Goal: Task Accomplishment & Management: Manage account settings

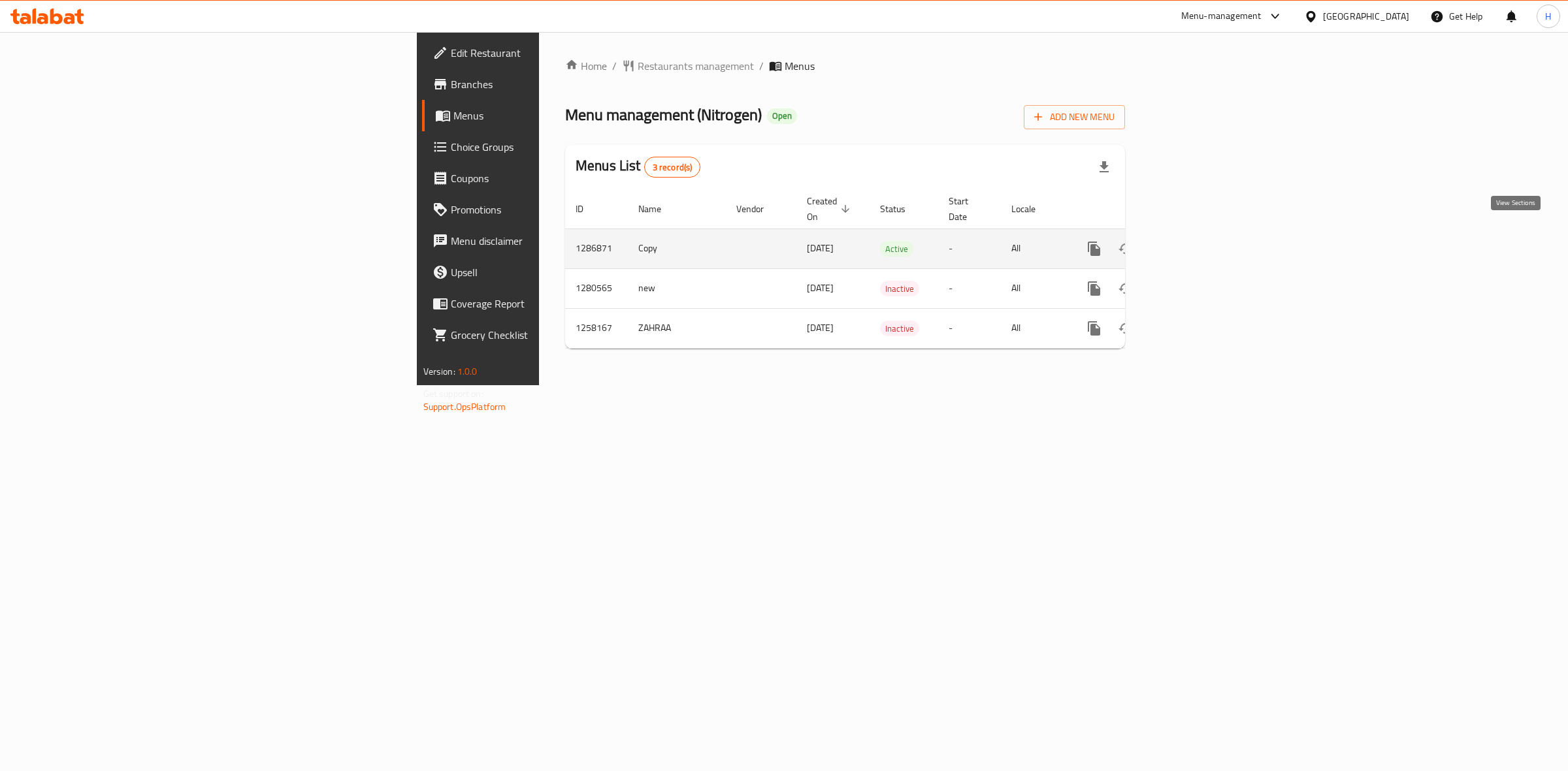
click at [1204, 233] on link "enhanced table" at bounding box center [1188, 249] width 31 height 31
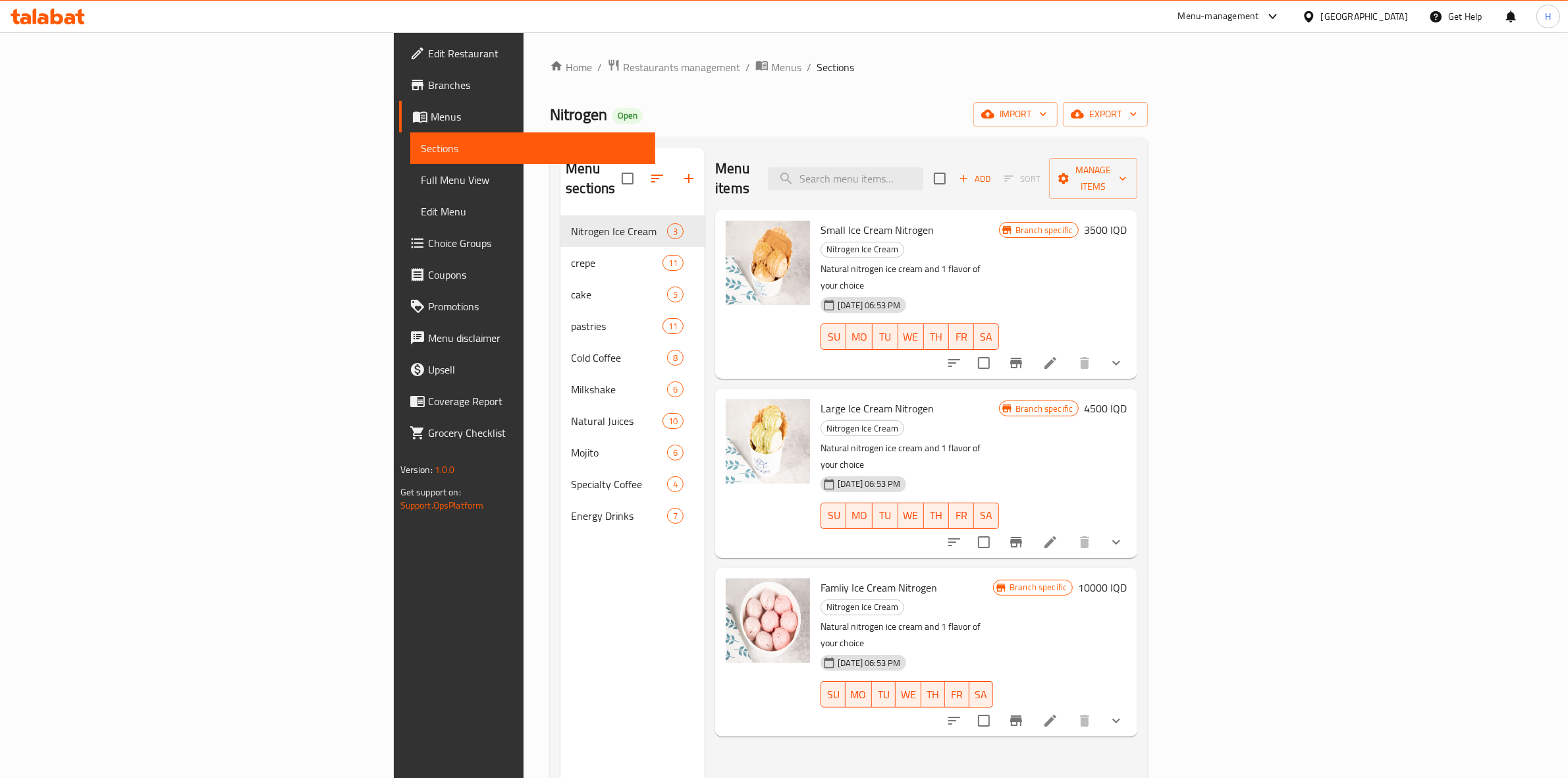
click at [954, 164] on input "checkbox" at bounding box center [940, 178] width 28 height 28
checkbox input "true"
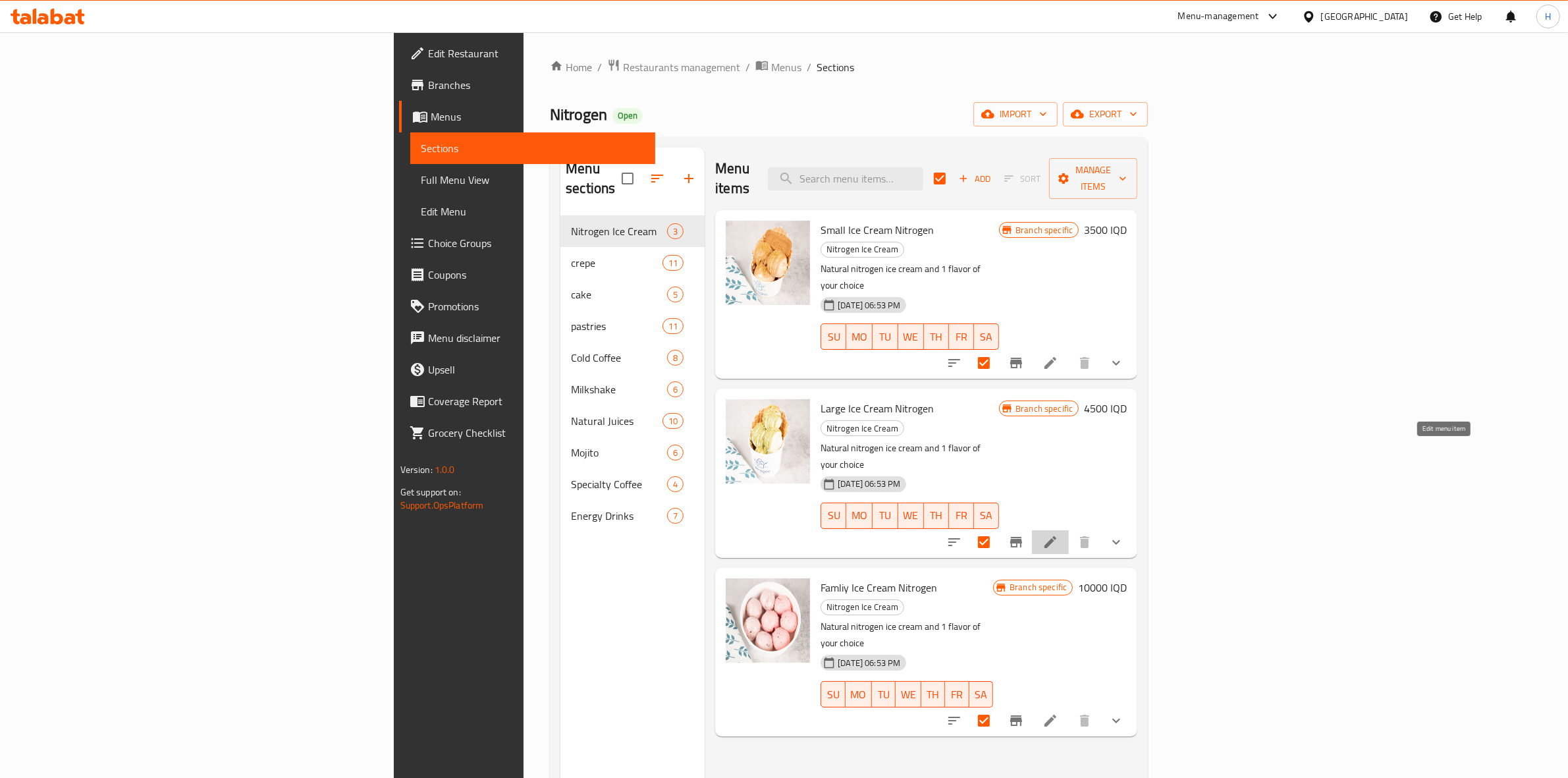
click at [1059, 535] on icon at bounding box center [1051, 542] width 16 height 16
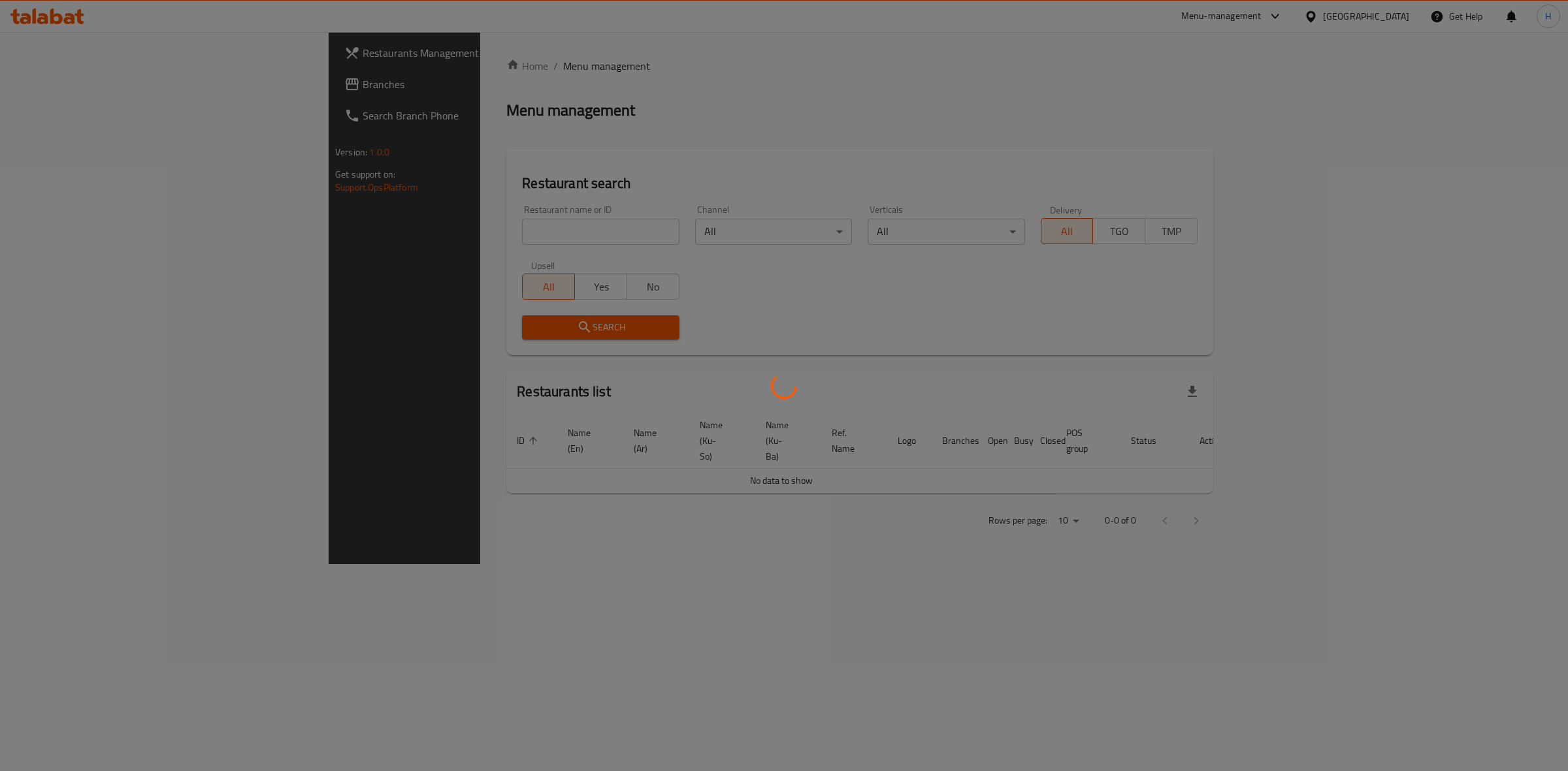
drag, startPoint x: 600, startPoint y: 462, endPoint x: 606, endPoint y: 451, distance: 12.5
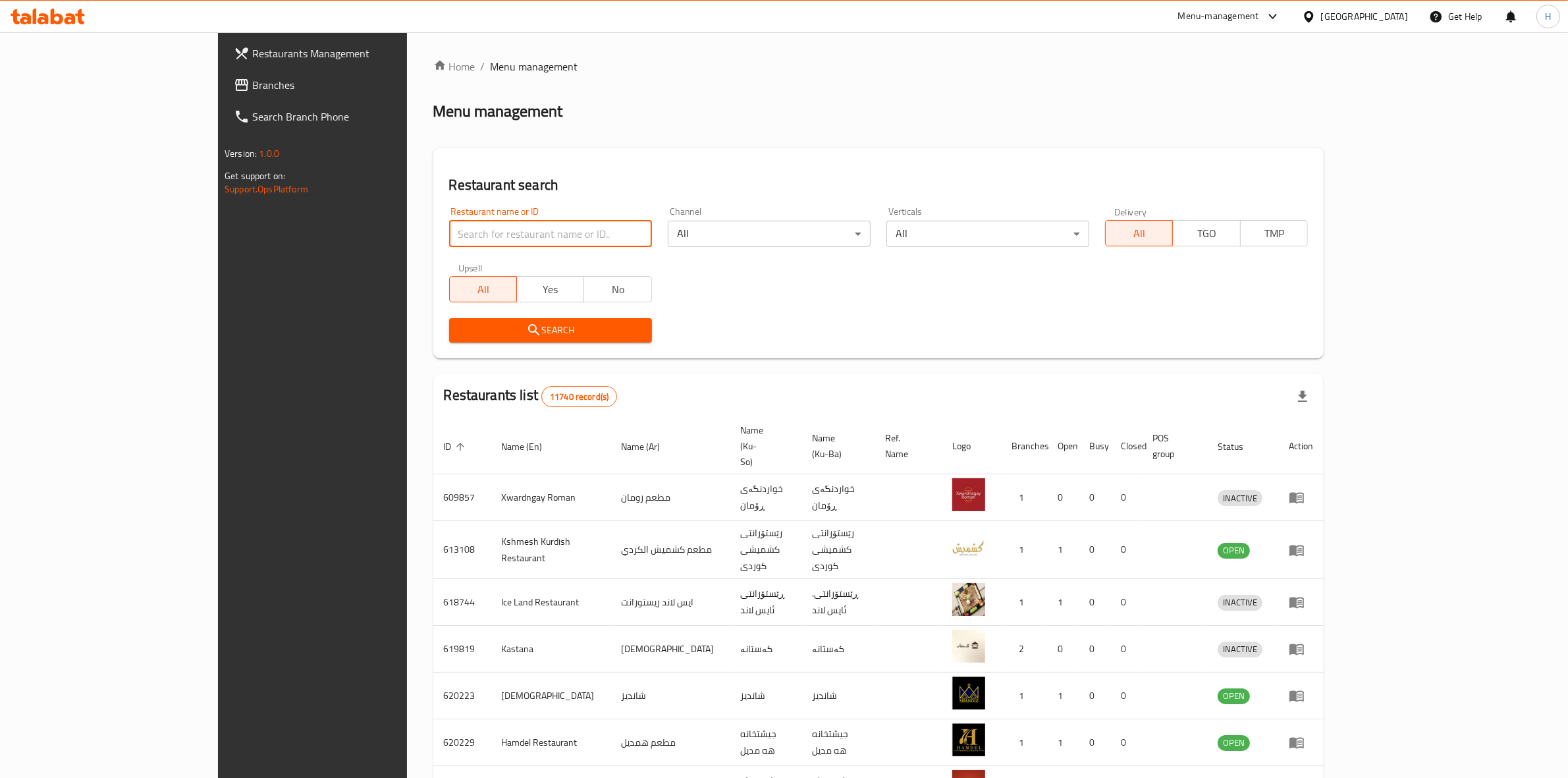
drag, startPoint x: 438, startPoint y: 242, endPoint x: 442, endPoint y: 226, distance: 16.5
drag, startPoint x: 0, startPoint y: 0, endPoint x: 436, endPoint y: 236, distance: 495.8
click at [449, 236] on input "search" at bounding box center [550, 234] width 203 height 27
paste input "683807"
type input "683807"
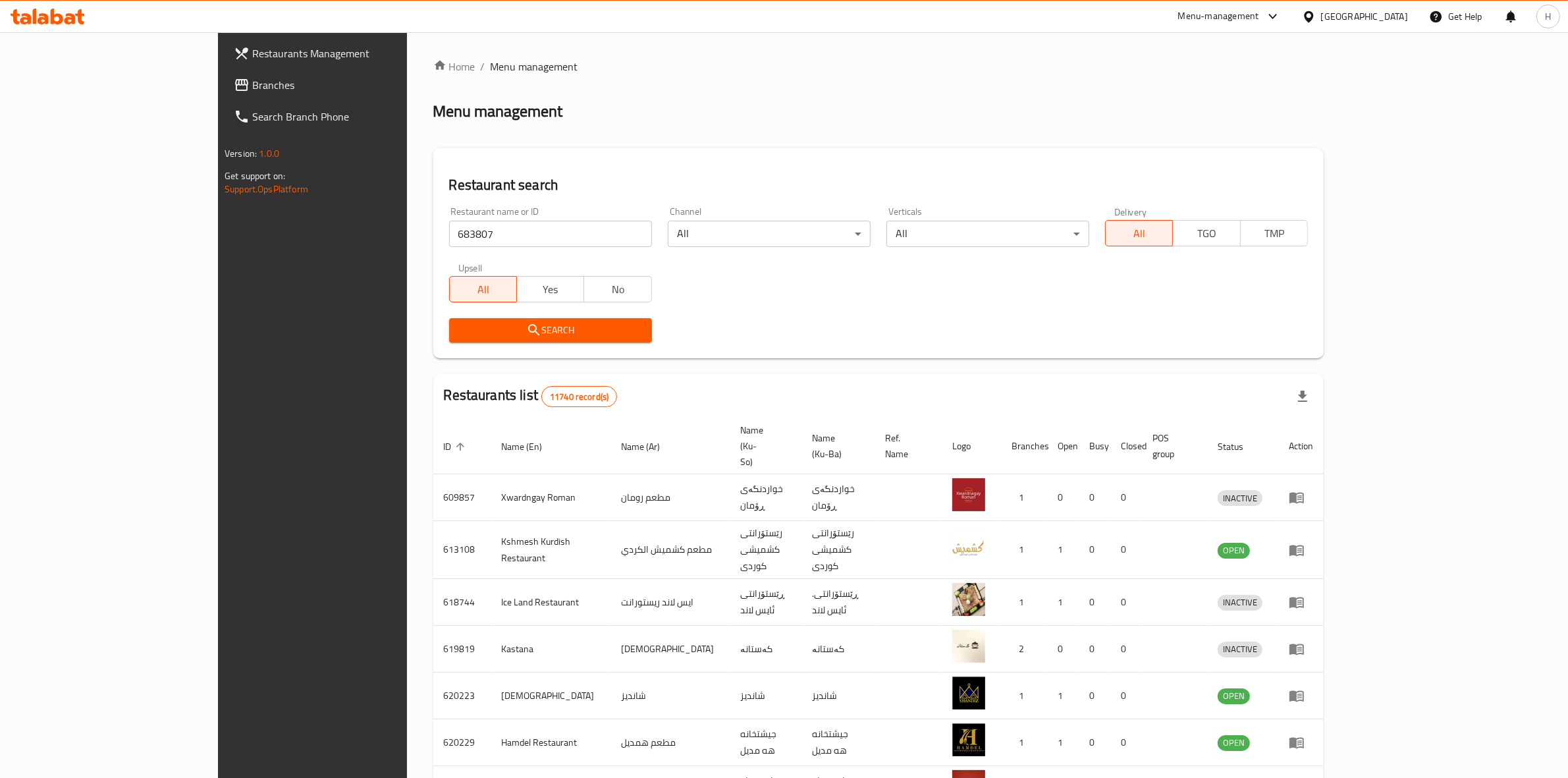
click at [526, 323] on icon "submit" at bounding box center [534, 331] width 16 height 16
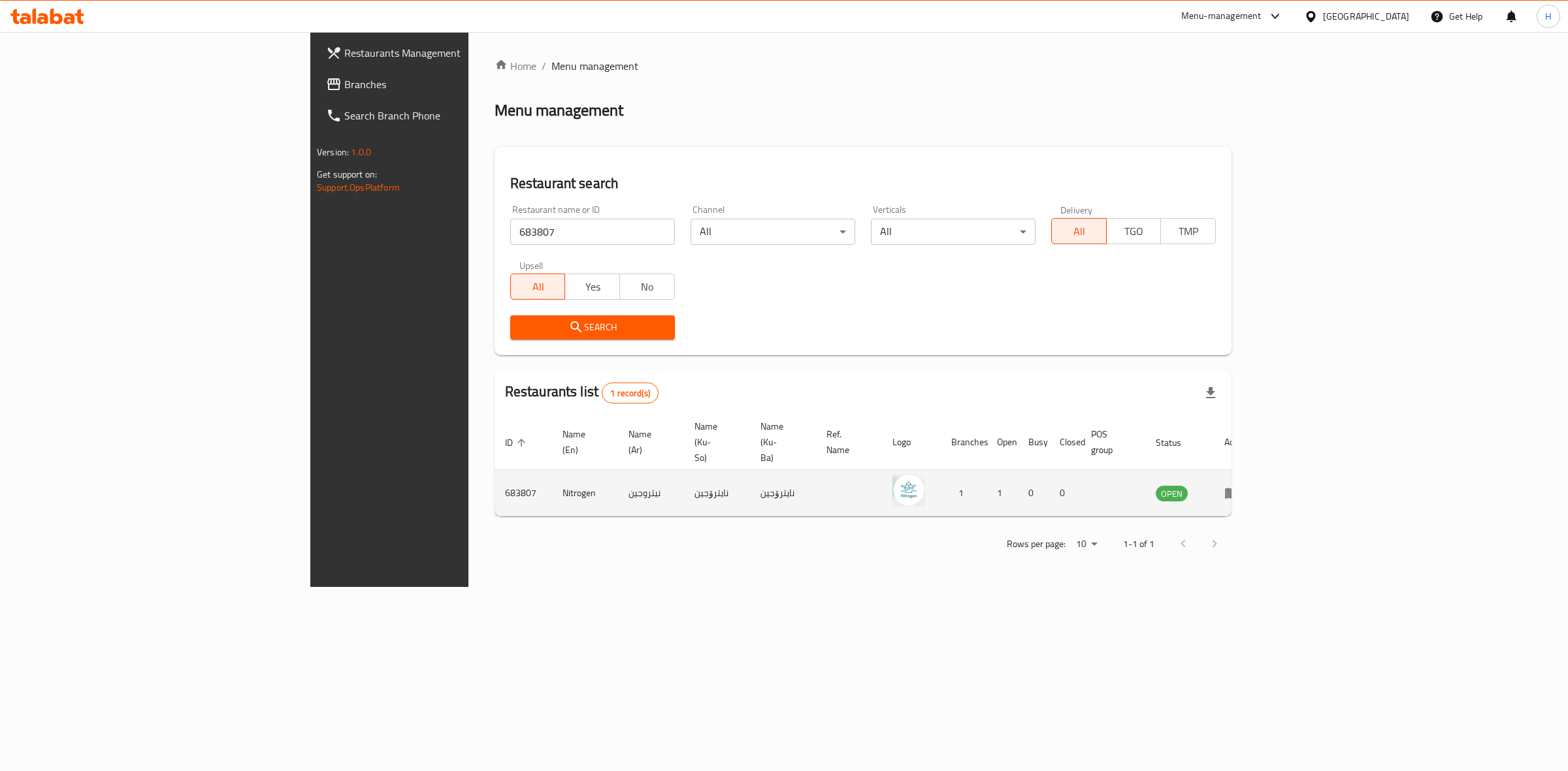
click at [1240, 486] on icon "enhanced table" at bounding box center [1232, 493] width 16 height 16
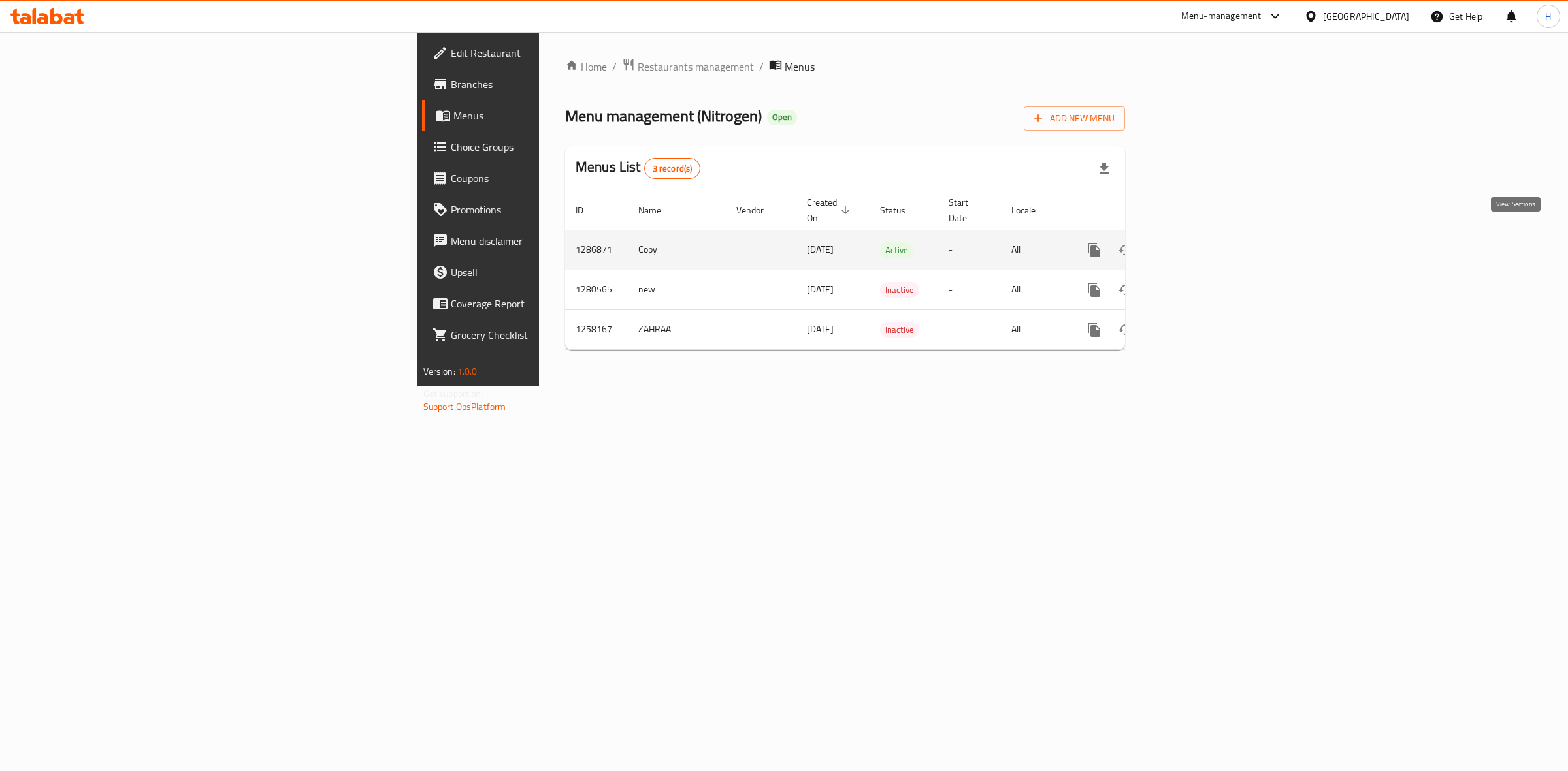
click at [1196, 242] on icon "enhanced table" at bounding box center [1188, 250] width 16 height 16
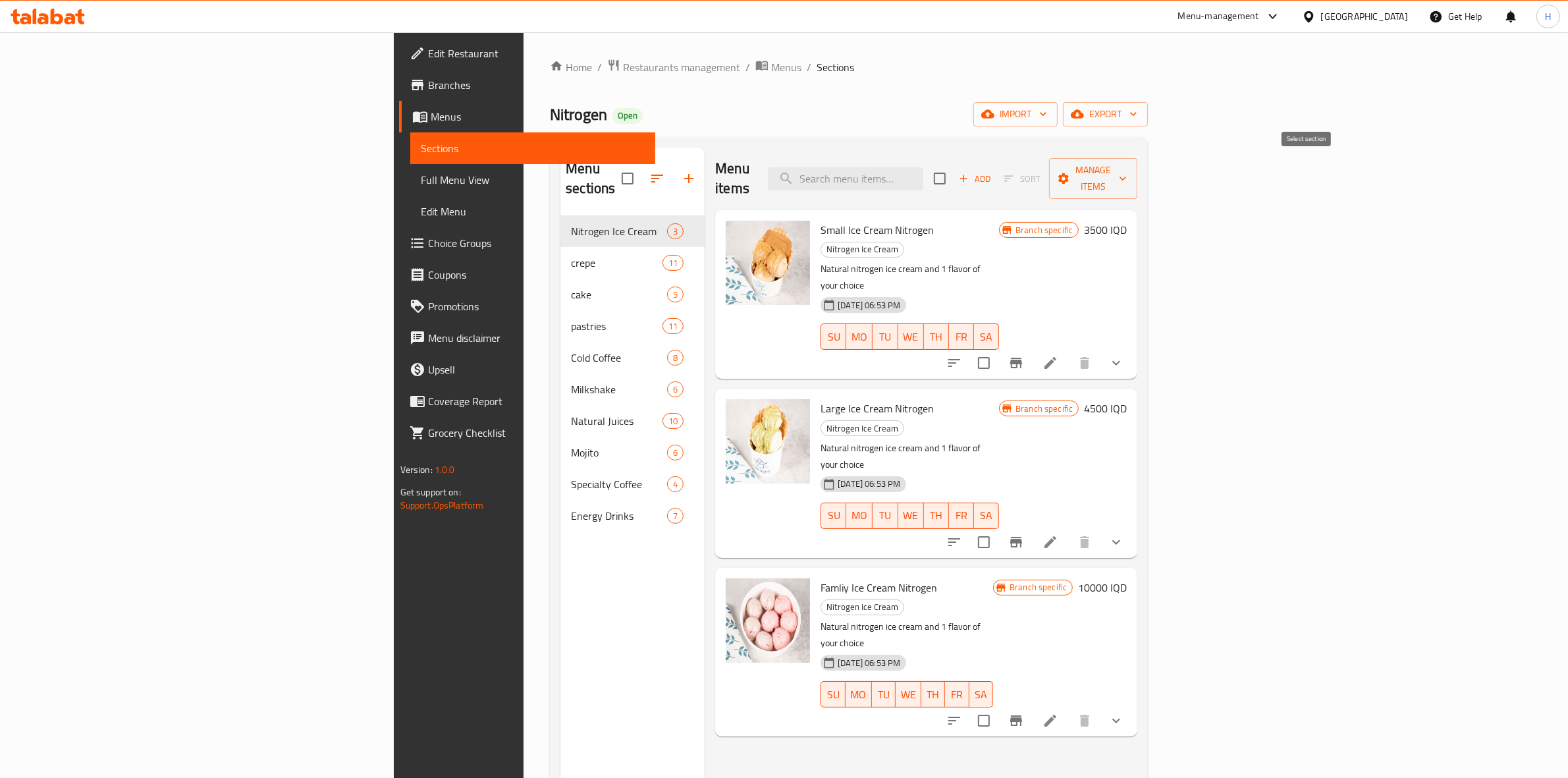
click at [954, 169] on input "checkbox" at bounding box center [940, 178] width 28 height 28
checkbox input "true"
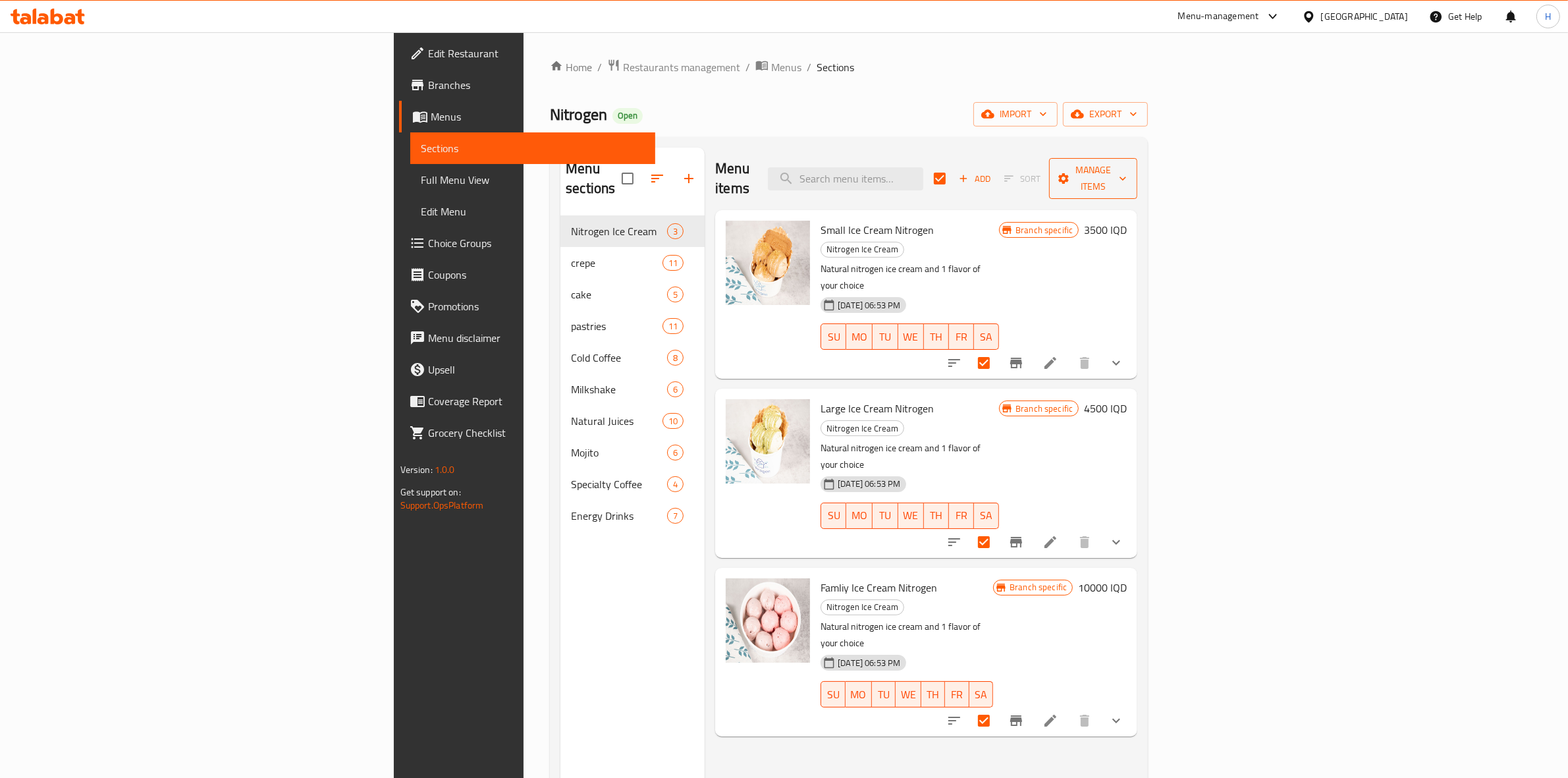
click at [1127, 163] on span "Manage items" at bounding box center [1093, 178] width 67 height 33
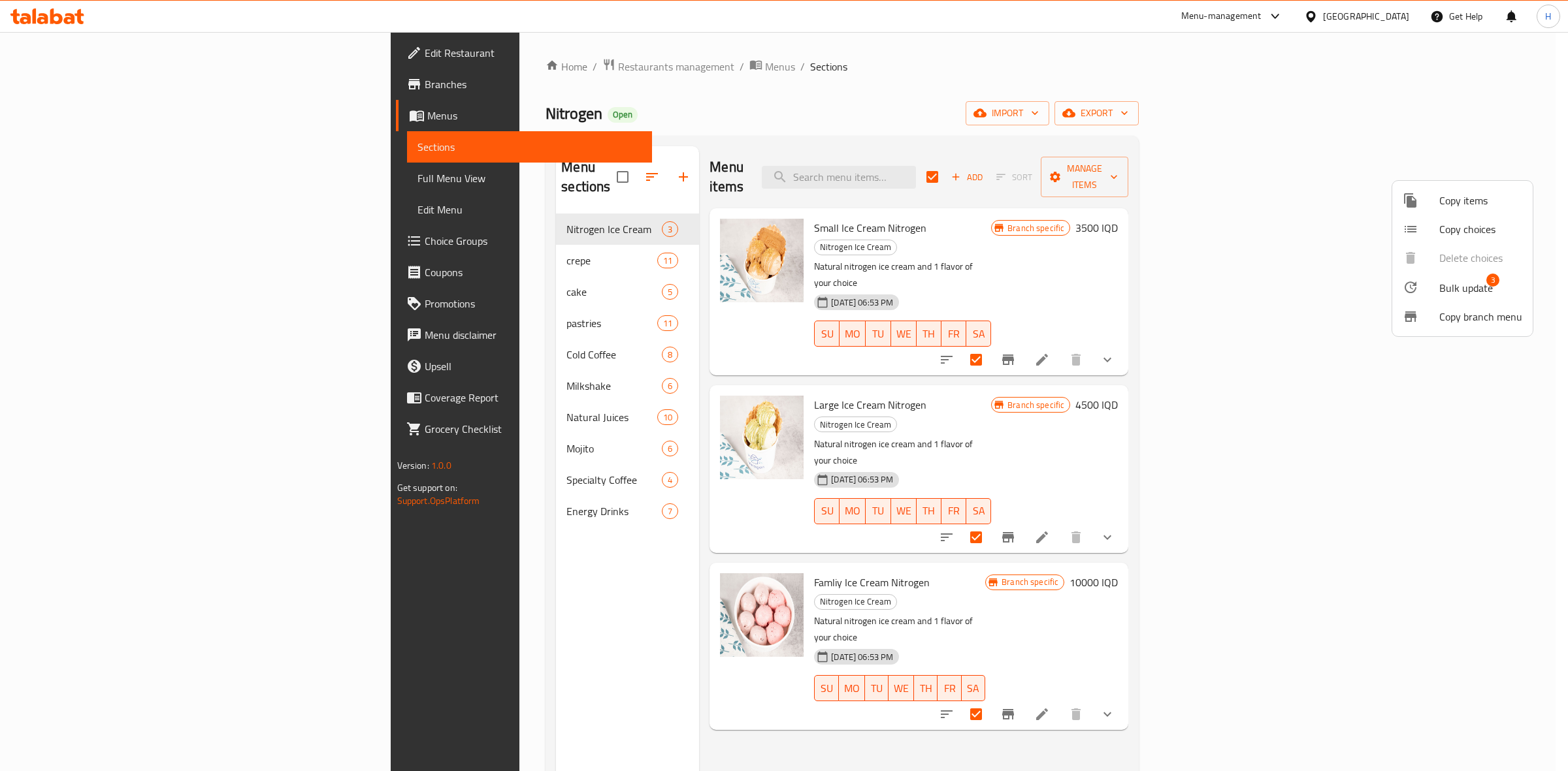
click at [1467, 284] on span "Bulk update" at bounding box center [1466, 288] width 54 height 16
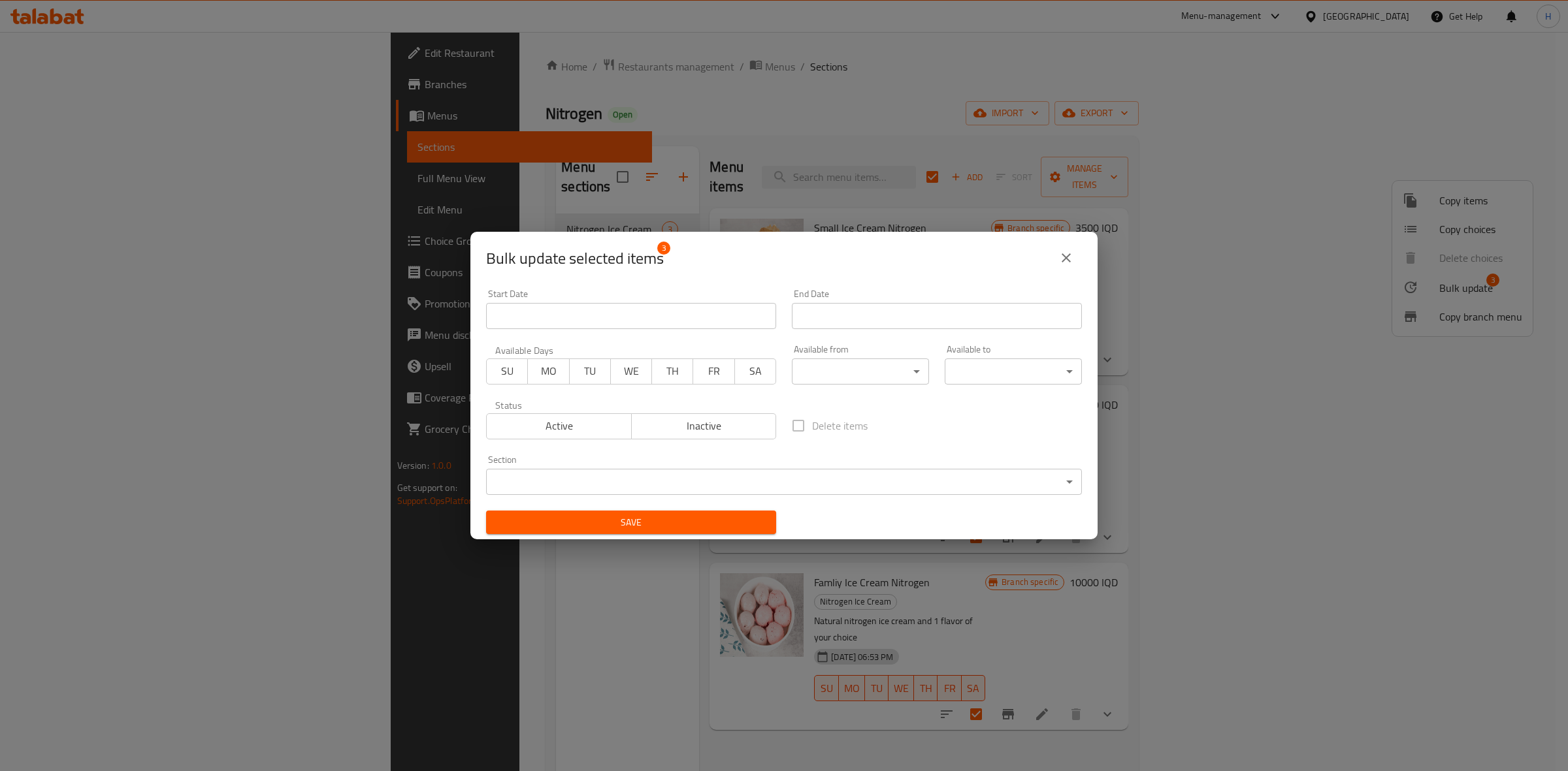
click at [830, 377] on body "​ Menu-management Iraq Get Help H Edit Restaurant Branches Menus Sections Full …" at bounding box center [784, 402] width 1568 height 740
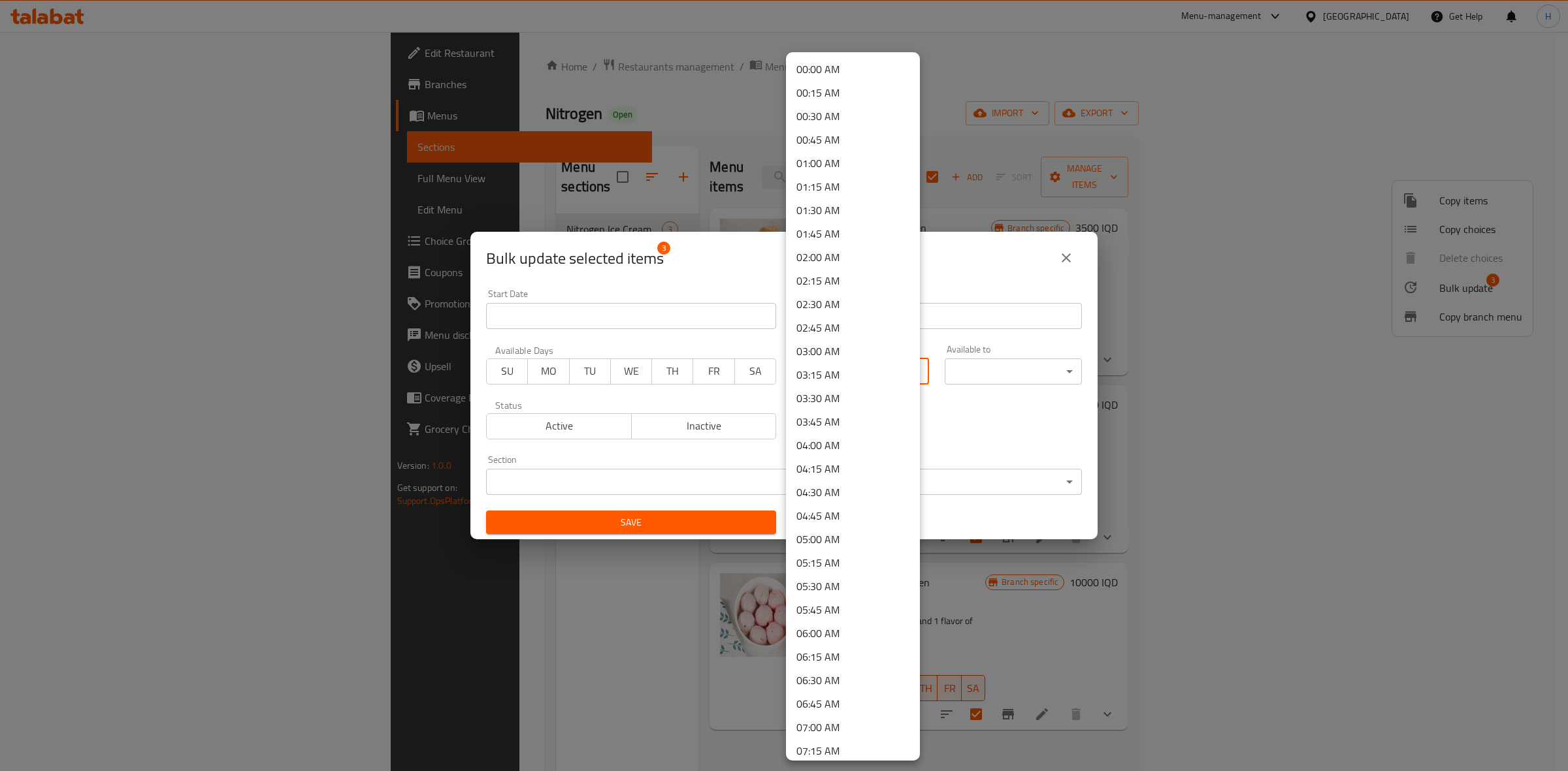
click at [824, 74] on li "00:00 AM" at bounding box center [853, 70] width 133 height 24
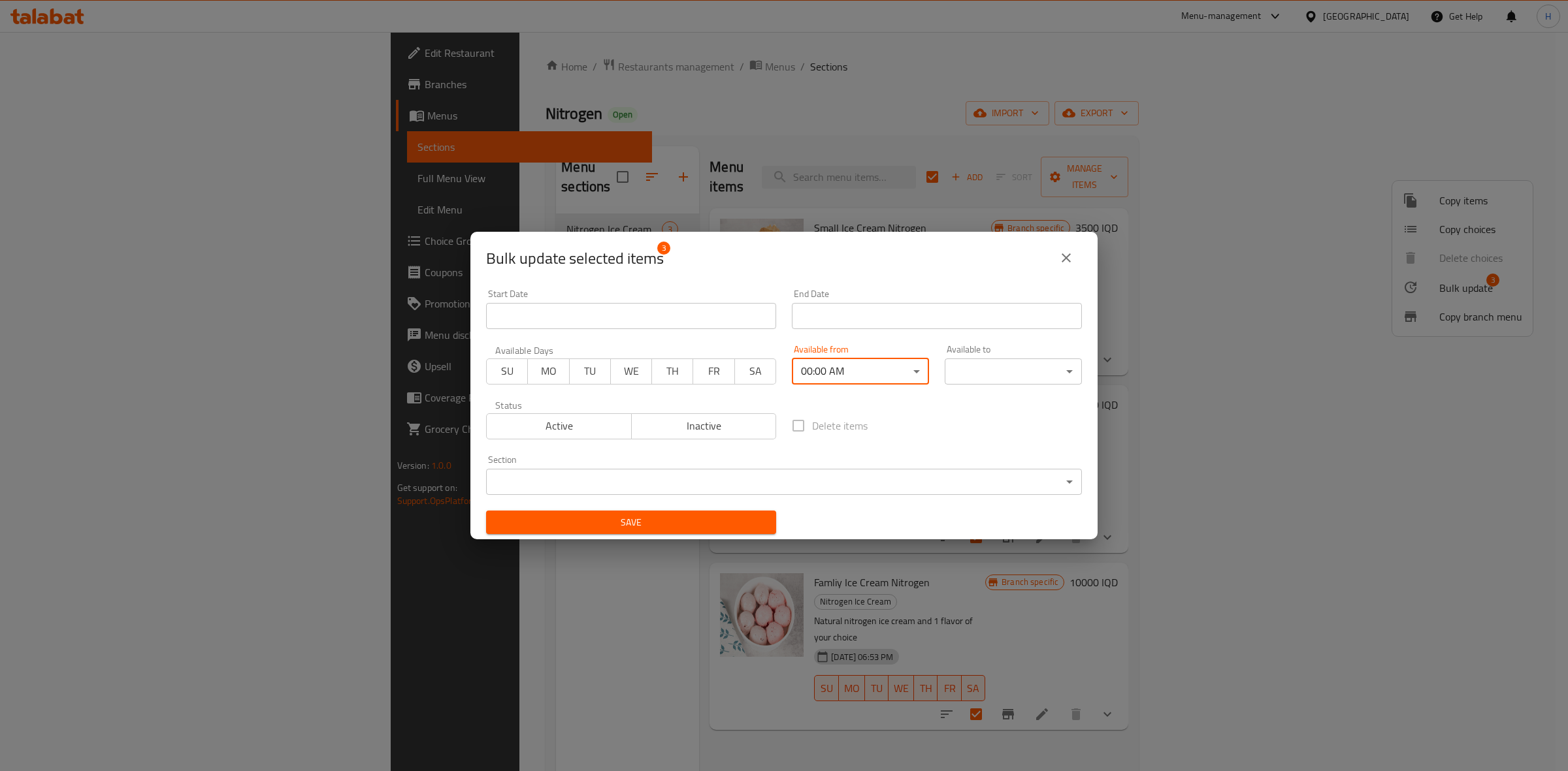
click at [994, 376] on body "​ Menu-management Iraq Get Help H Edit Restaurant Branches Menus Sections Full …" at bounding box center [784, 402] width 1568 height 740
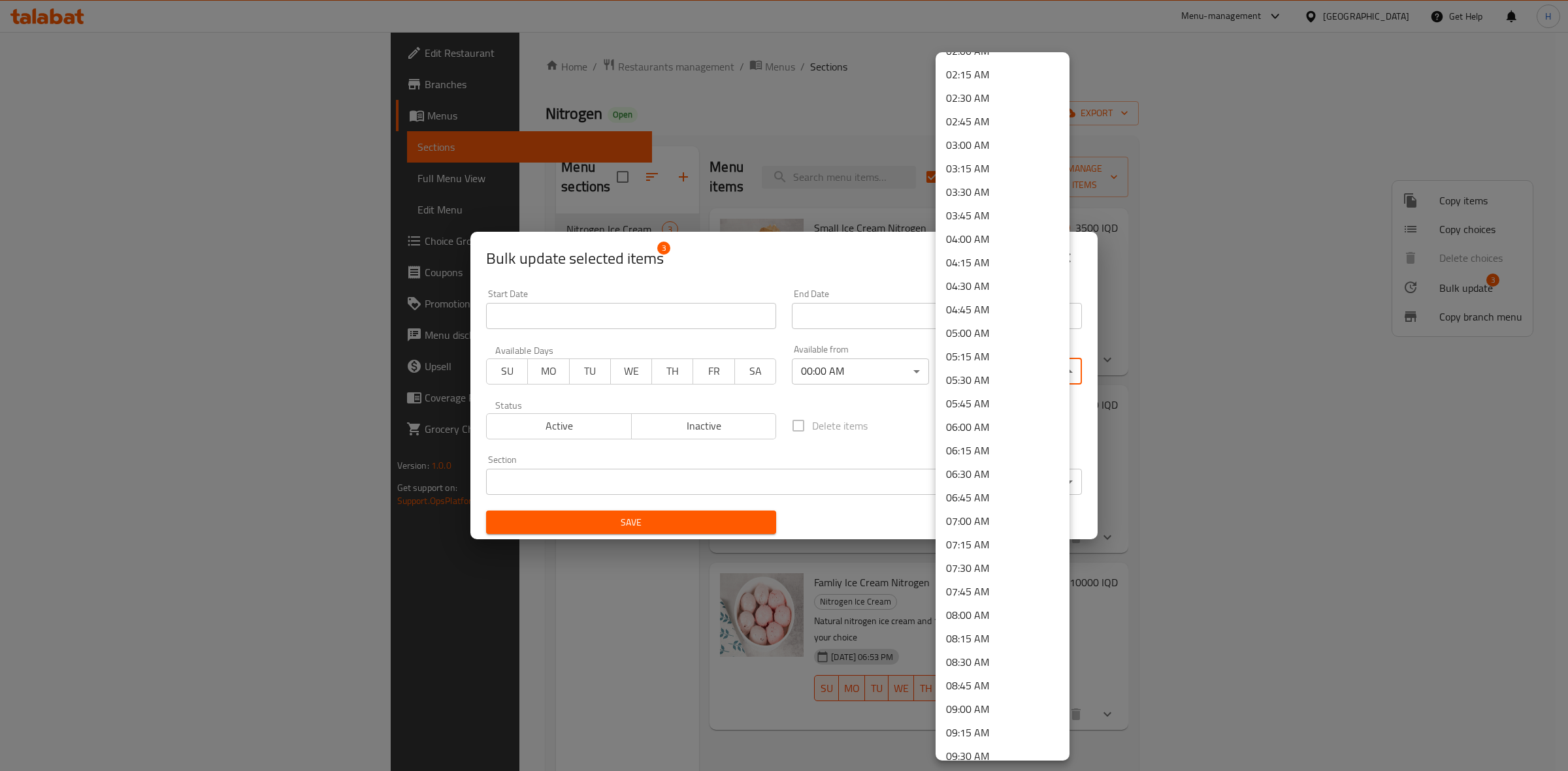
scroll to position [245, 0]
click at [980, 583] on li "08:00 AM" at bounding box center [1002, 577] width 133 height 24
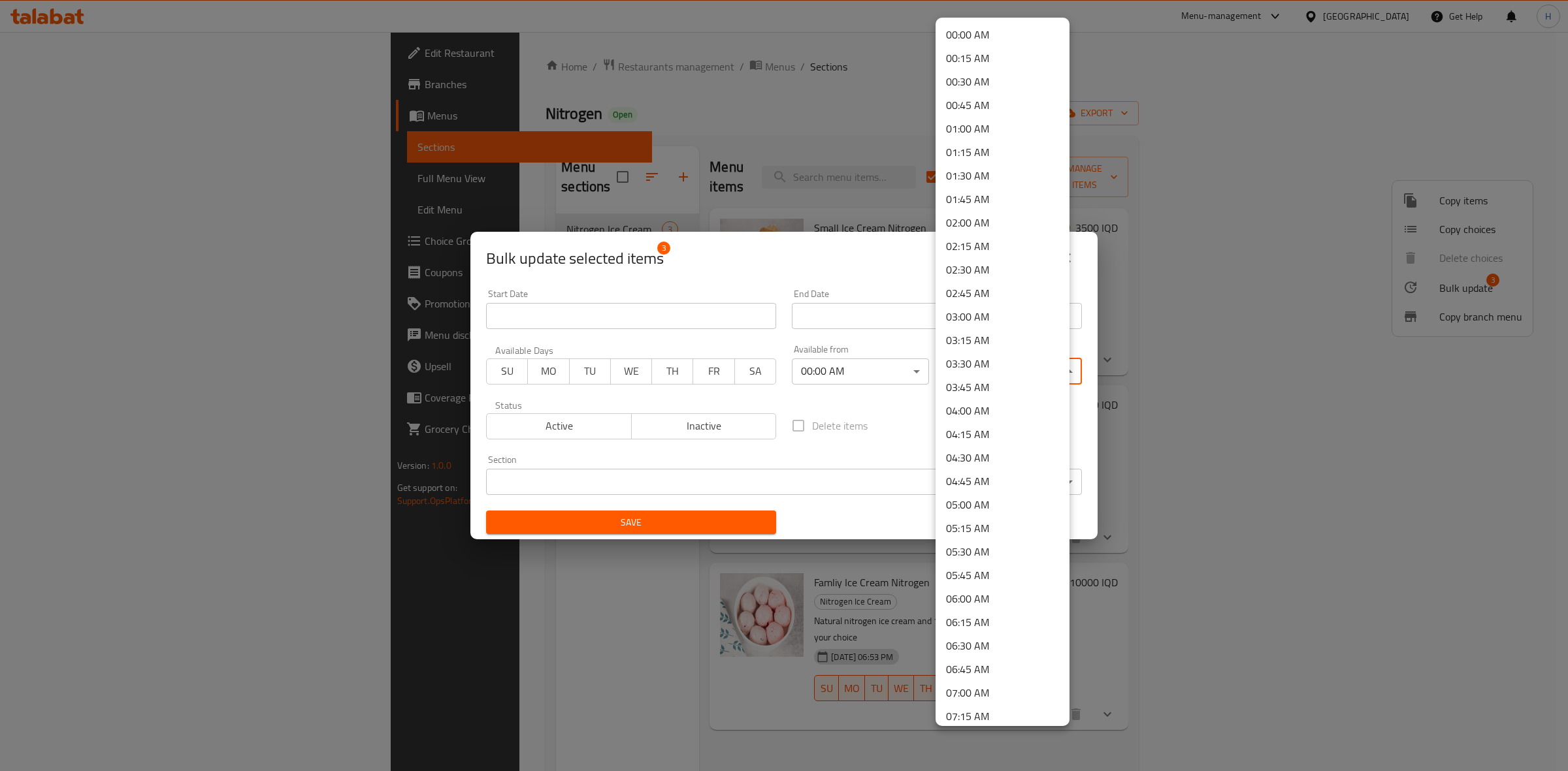
click at [990, 374] on body "​ Menu-management Iraq Get Help H Edit Restaurant Branches Menus Sections Full …" at bounding box center [784, 402] width 1568 height 740
click at [980, 117] on li "02:45 AM" at bounding box center [1002, 124] width 133 height 24
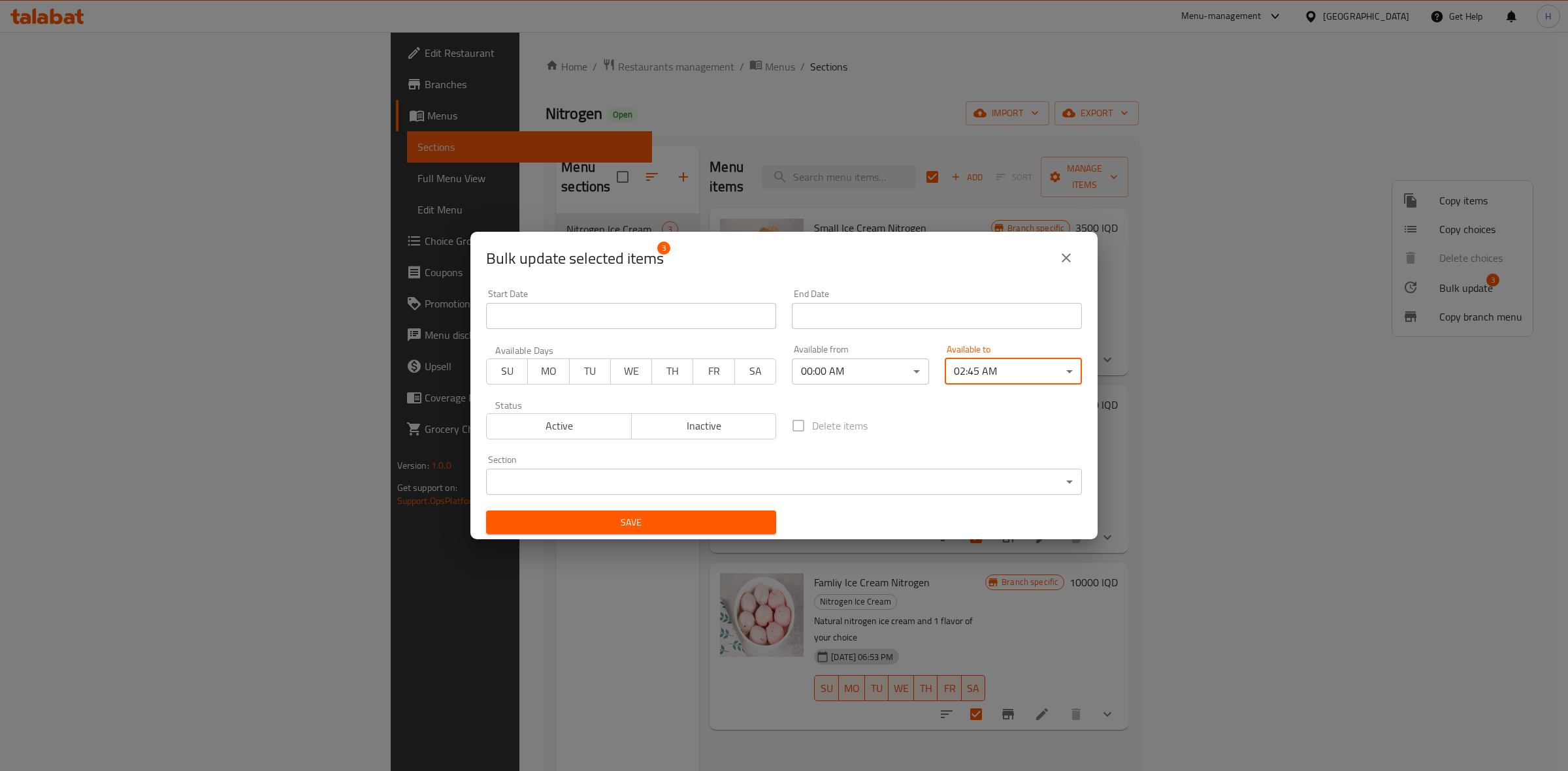
click at [892, 368] on body "​ Menu-management Iraq Get Help H Edit Restaurant Branches Menus Sections Full …" at bounding box center [784, 402] width 1568 height 740
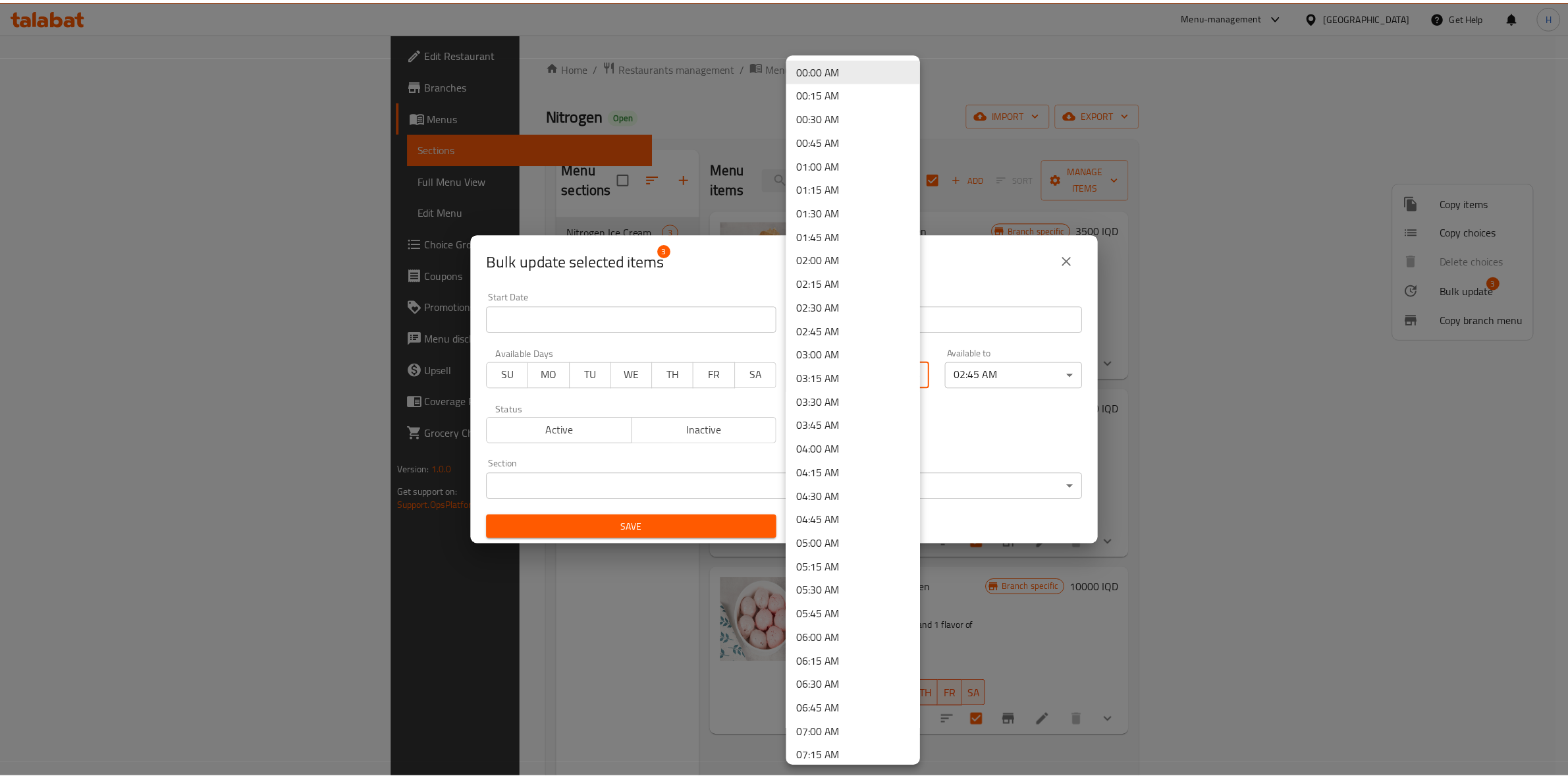
scroll to position [82, 0]
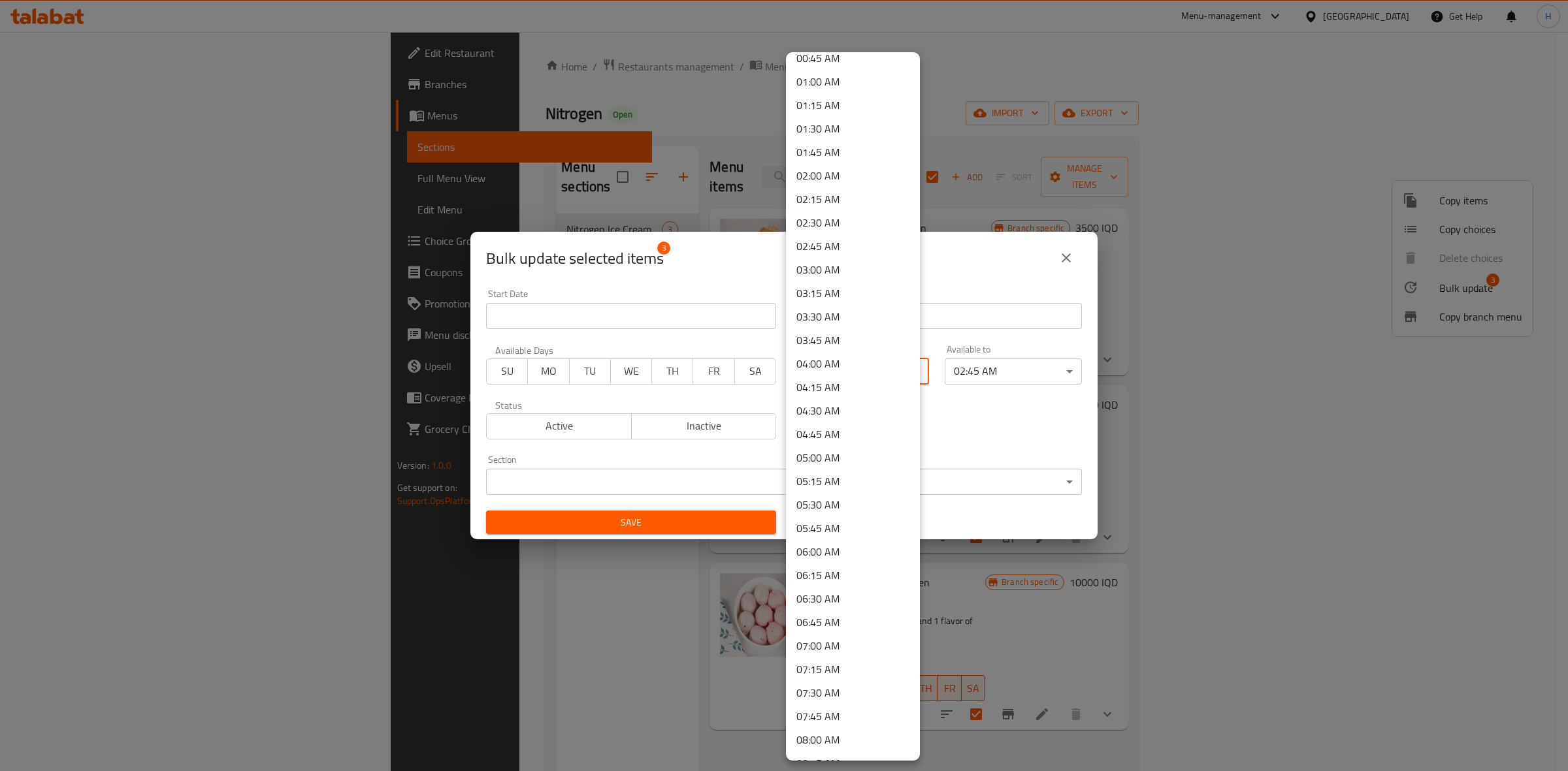
click at [835, 732] on li "08:00 AM" at bounding box center [853, 740] width 133 height 24
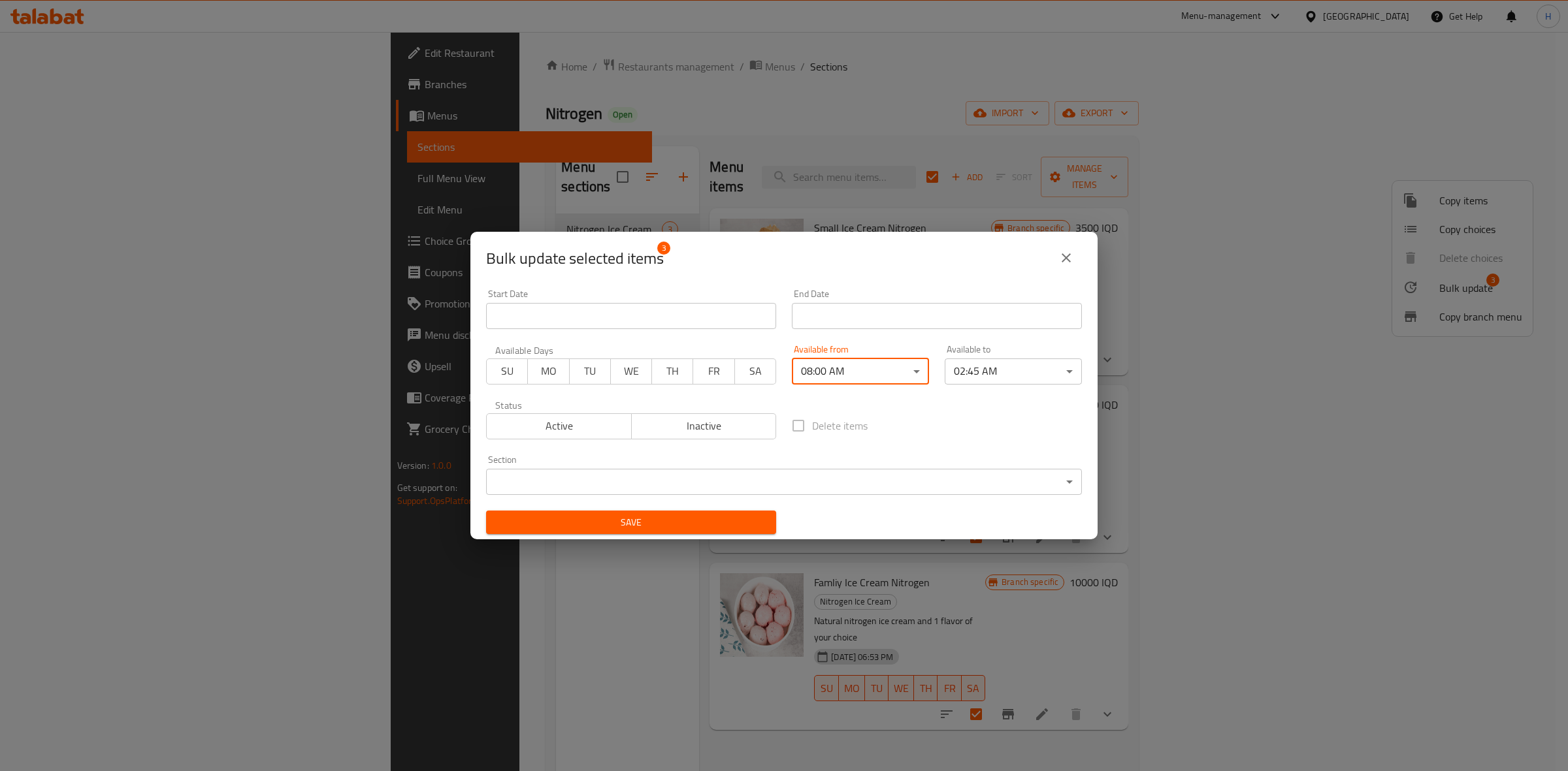
click at [552, 413] on button "Active" at bounding box center [558, 426] width 145 height 26
click at [649, 517] on span "Save" at bounding box center [631, 523] width 269 height 17
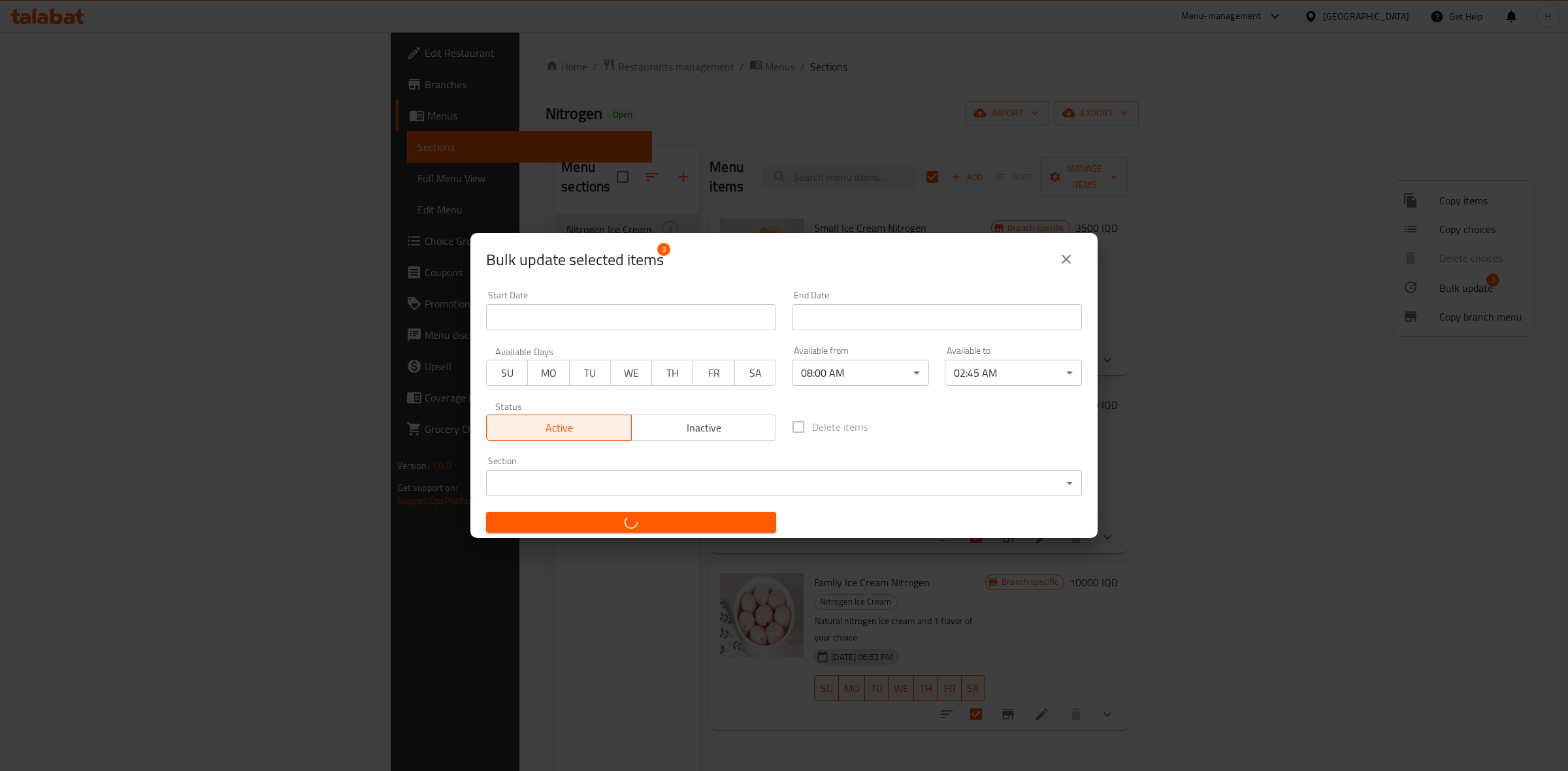
checkbox input "false"
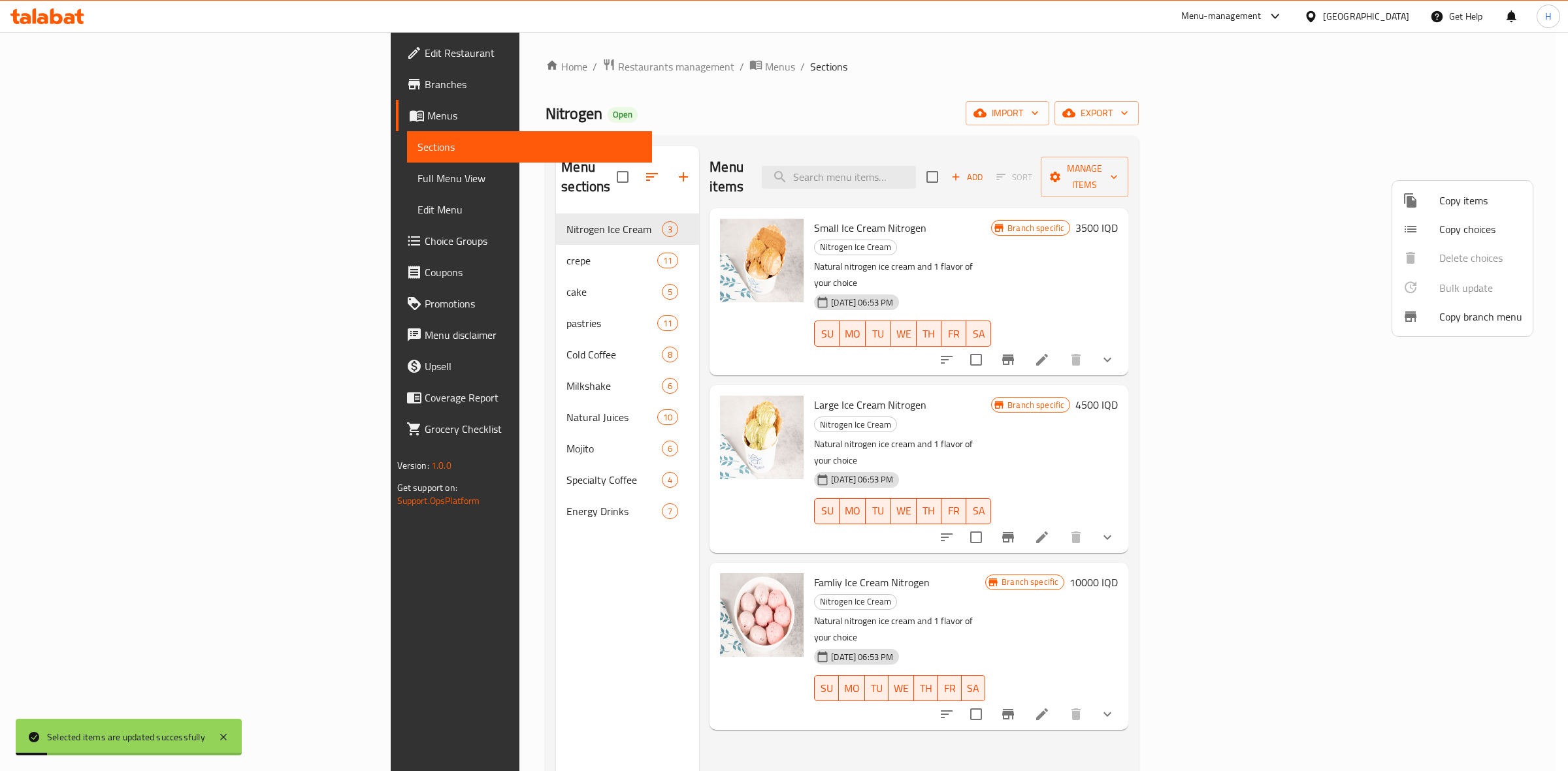
click at [882, 91] on div at bounding box center [784, 386] width 1568 height 771
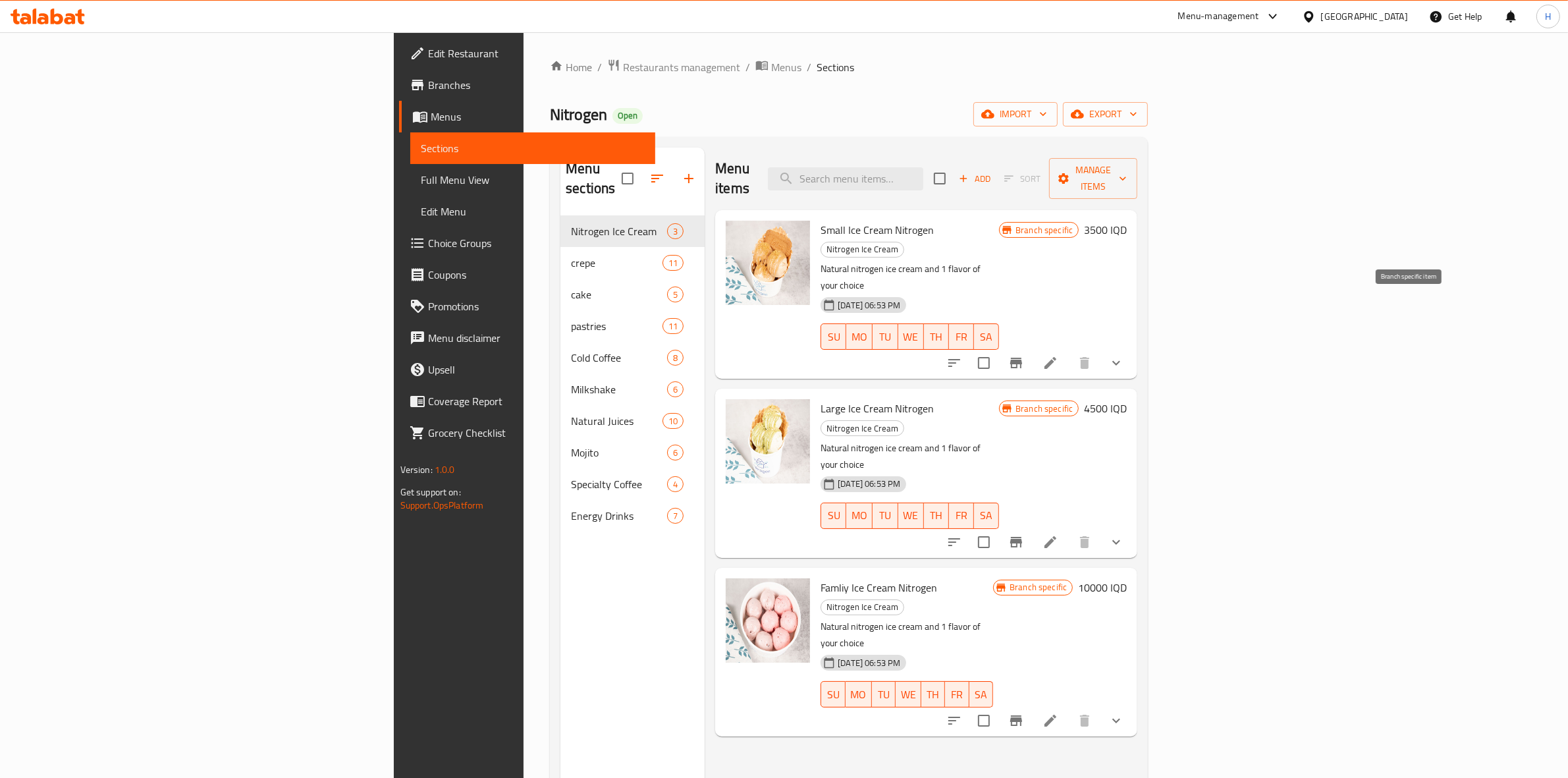
click at [1032, 347] on button "Branch-specific-item" at bounding box center [1016, 363] width 32 height 32
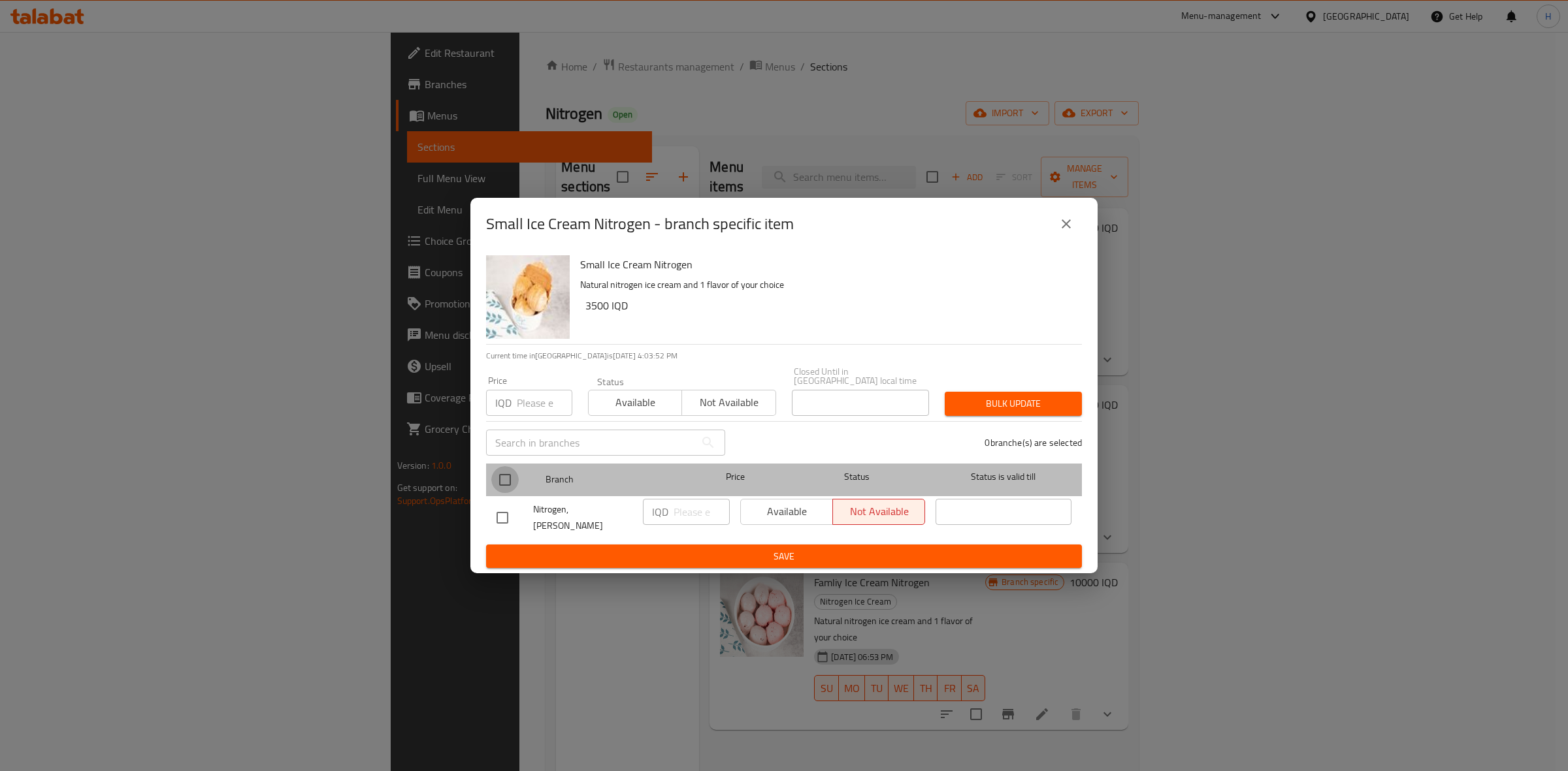
click at [505, 489] on input "checkbox" at bounding box center [505, 480] width 27 height 27
checkbox input "true"
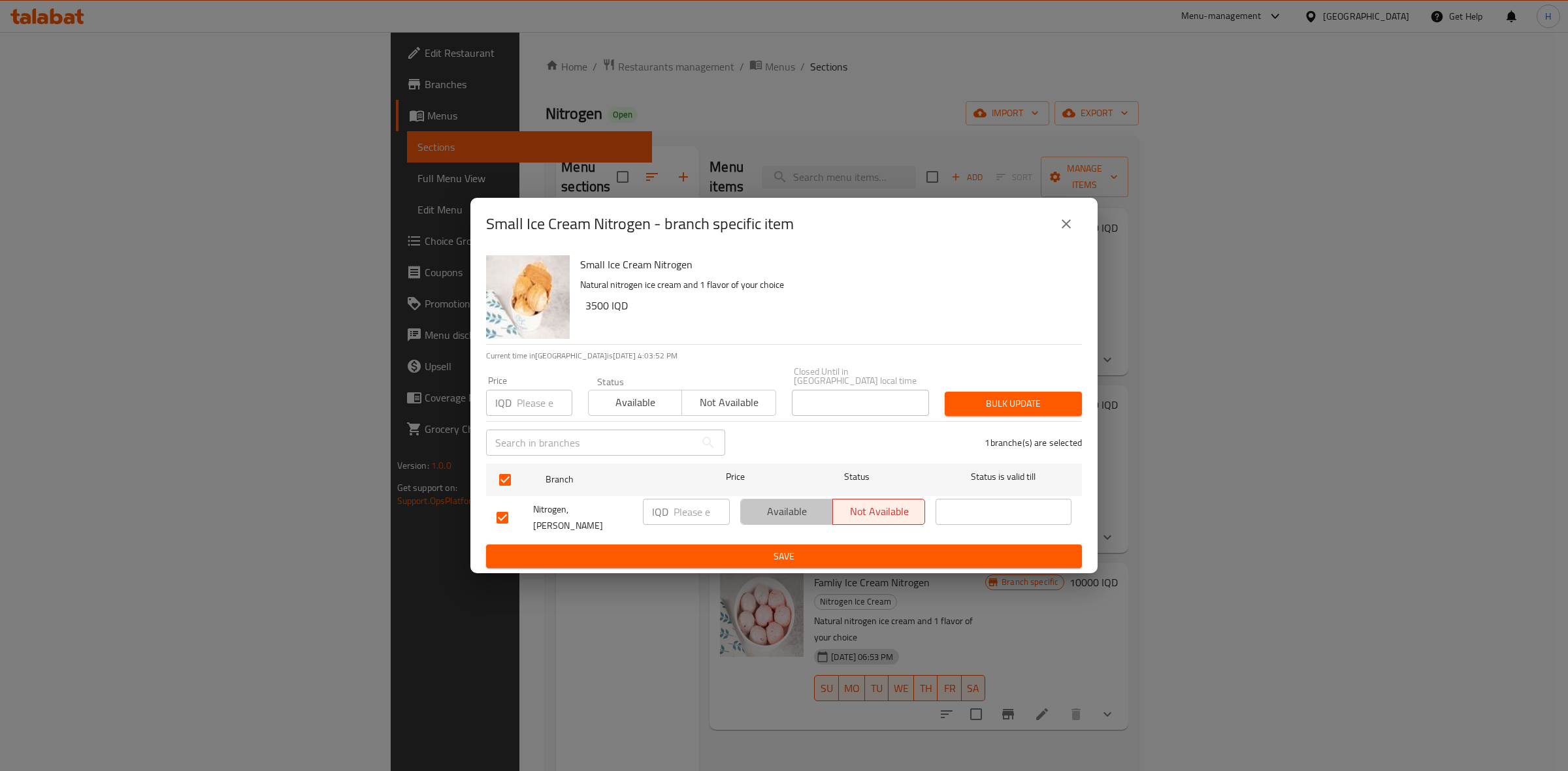
click at [769, 510] on span "Available" at bounding box center [786, 511] width 81 height 19
click at [778, 548] on span "Save" at bounding box center [784, 556] width 575 height 17
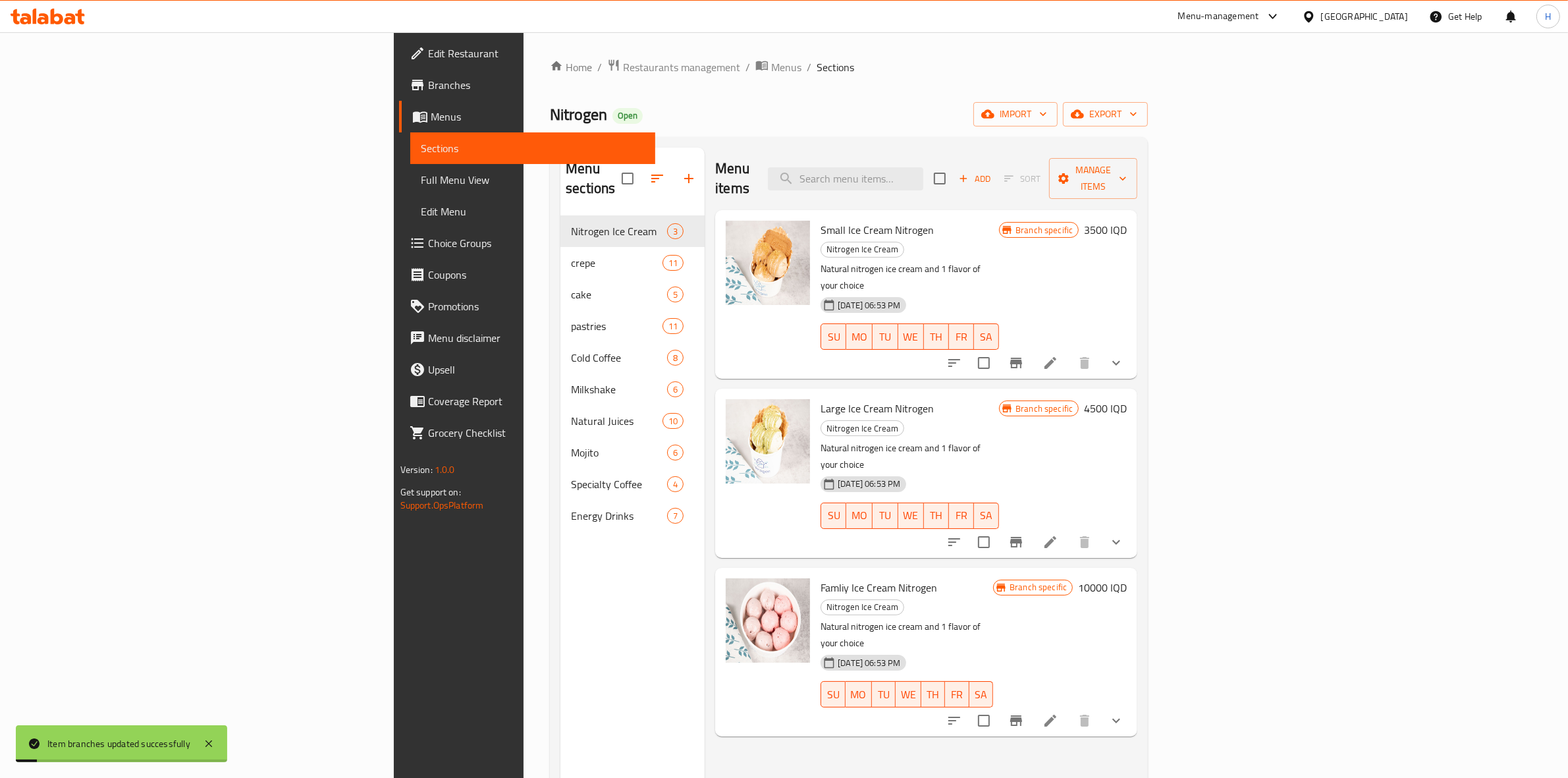
click at [1022, 537] on icon "Branch-specific-item" at bounding box center [1016, 542] width 12 height 11
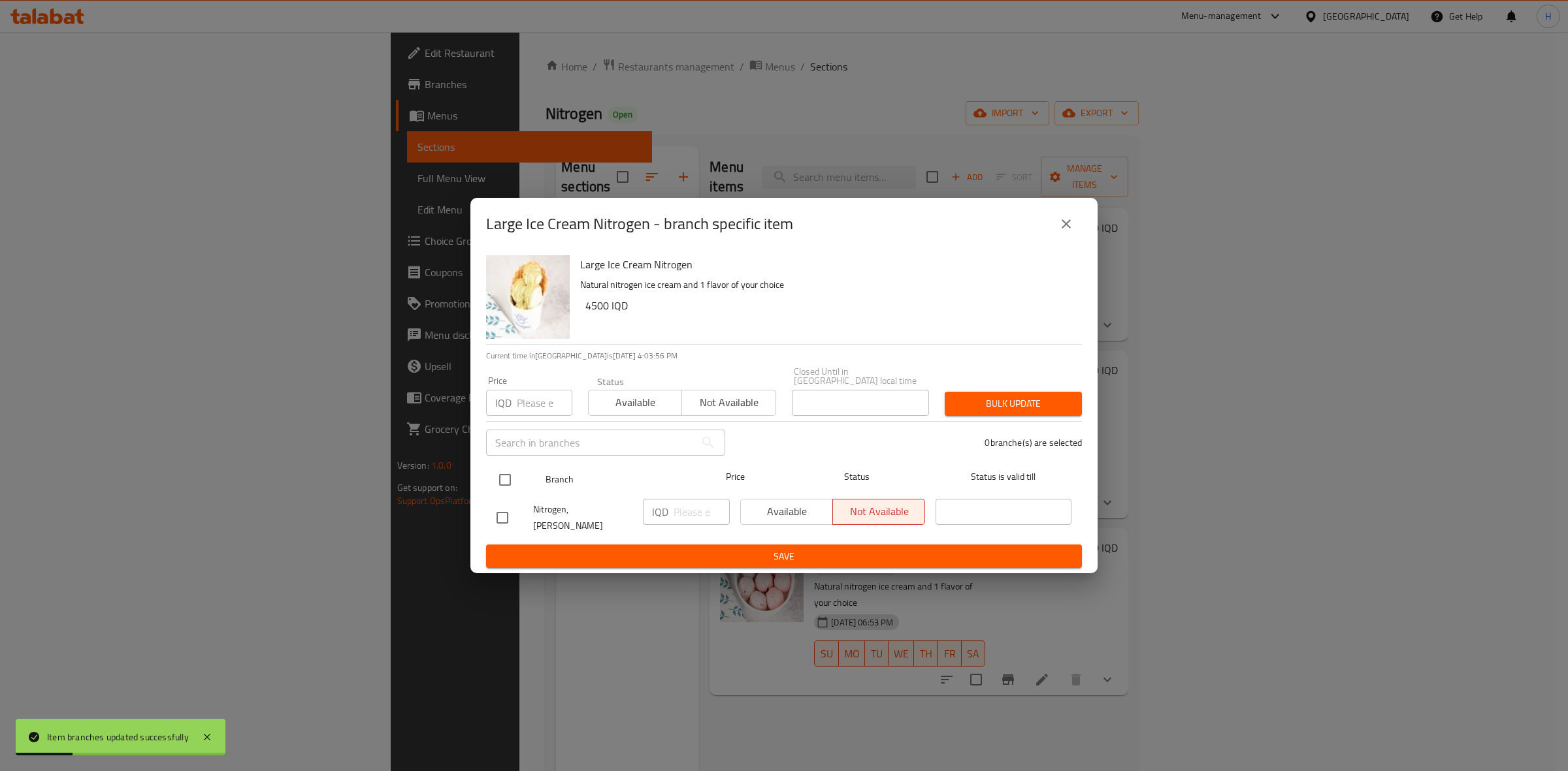
click at [501, 486] on input "checkbox" at bounding box center [505, 480] width 27 height 27
checkbox input "true"
click at [789, 518] on span "Available" at bounding box center [786, 511] width 81 height 19
click at [788, 548] on span "Save" at bounding box center [784, 556] width 575 height 17
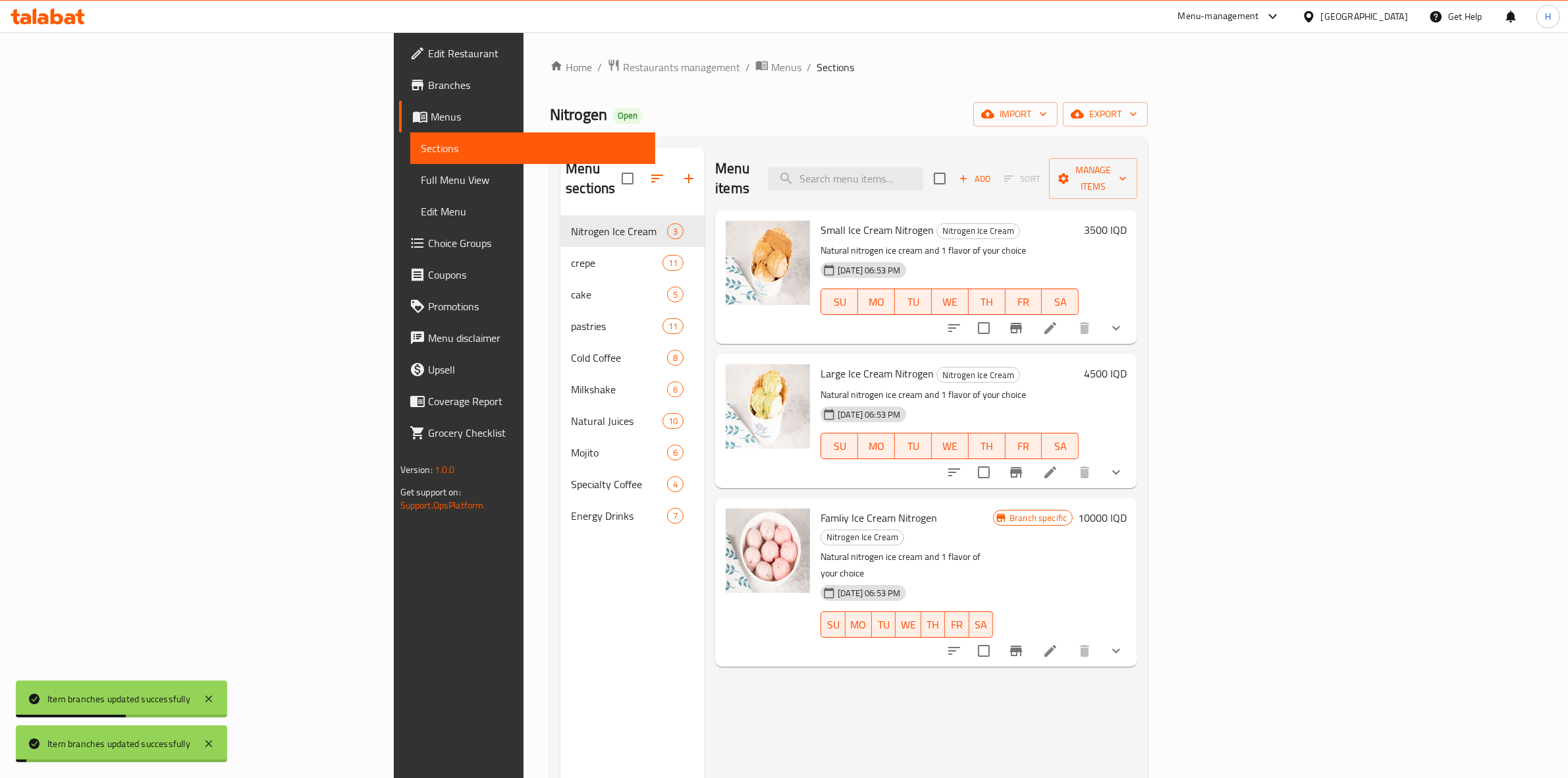
click at [1024, 643] on icon "Branch-specific-item" at bounding box center [1016, 651] width 16 height 16
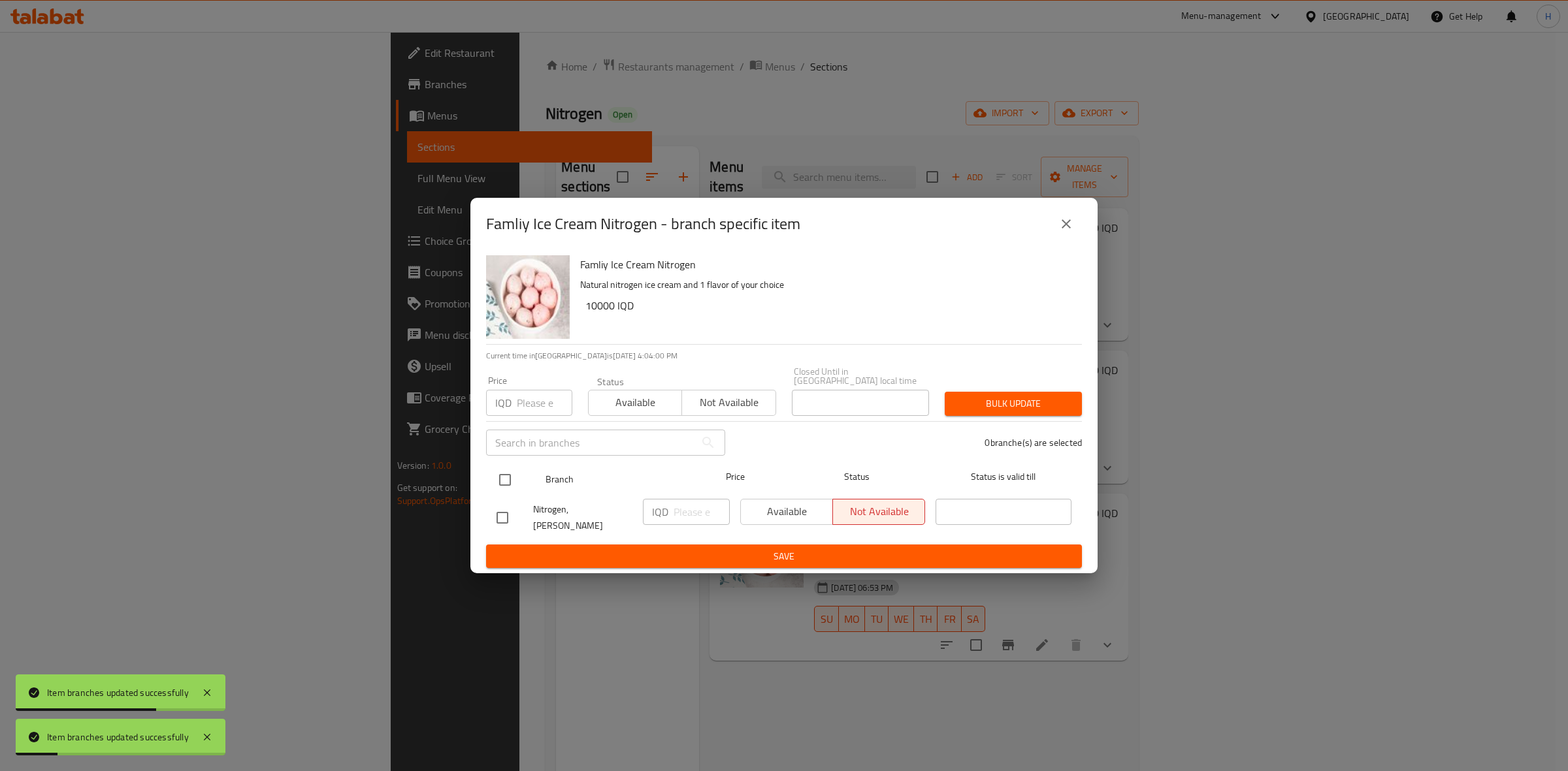
click at [525, 480] on div at bounding box center [516, 480] width 49 height 38
click at [786, 506] on div "Available Not available" at bounding box center [832, 512] width 184 height 26
click at [498, 474] on input "checkbox" at bounding box center [505, 480] width 27 height 27
checkbox input "true"
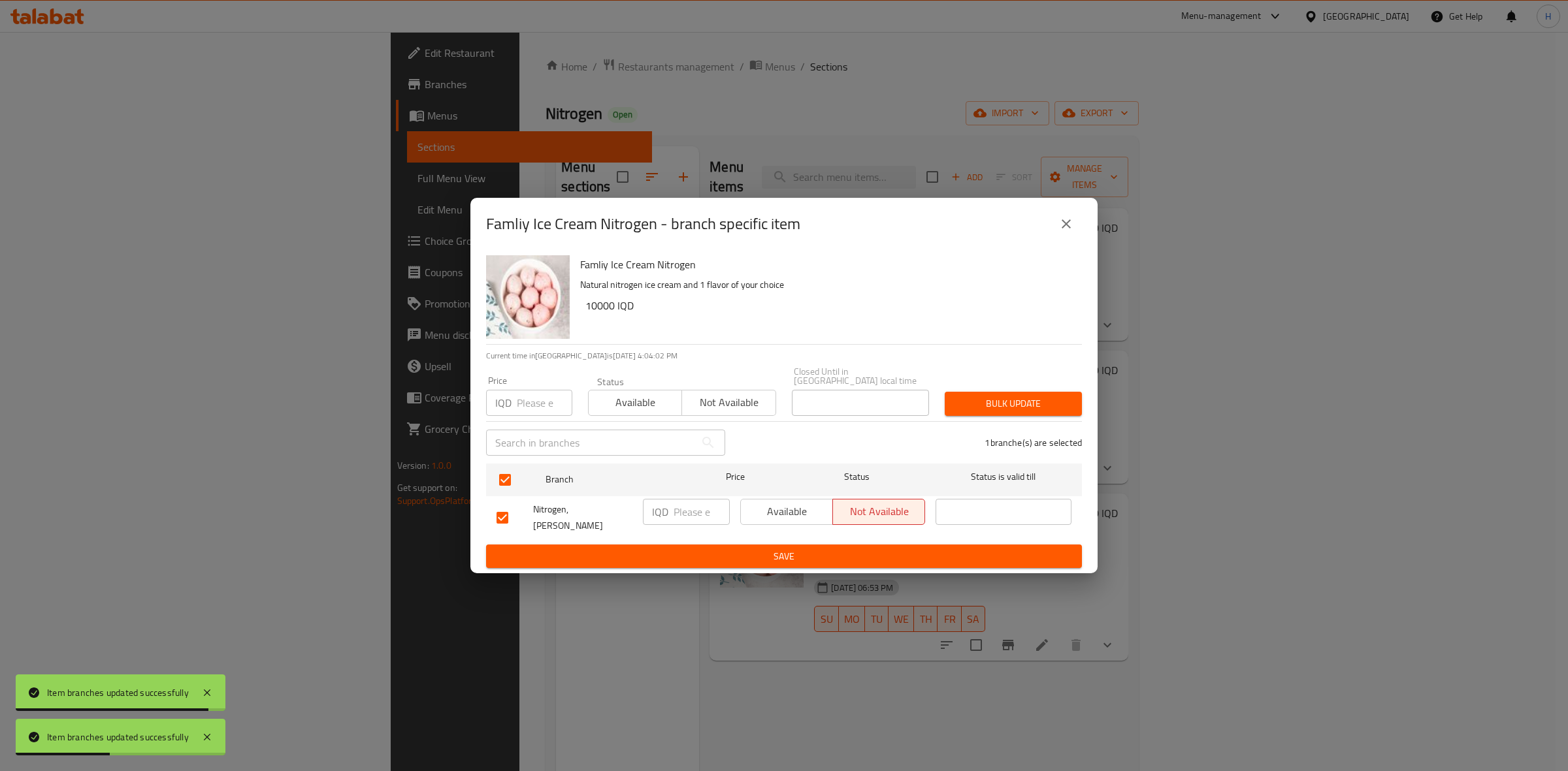
click at [799, 508] on span "Available" at bounding box center [786, 511] width 81 height 19
click at [805, 548] on span "Save" at bounding box center [784, 556] width 575 height 17
